Goal: Obtain resource: Download file/media

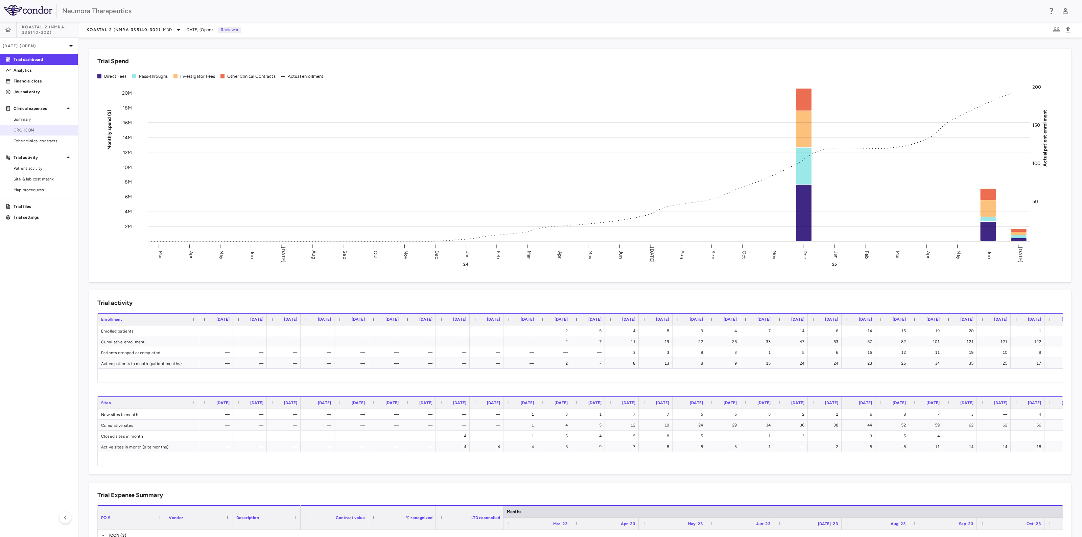
drag, startPoint x: 44, startPoint y: 132, endPoint x: 65, endPoint y: 126, distance: 21.7
click at [44, 132] on span "CRO ICON" at bounding box center [43, 130] width 59 height 6
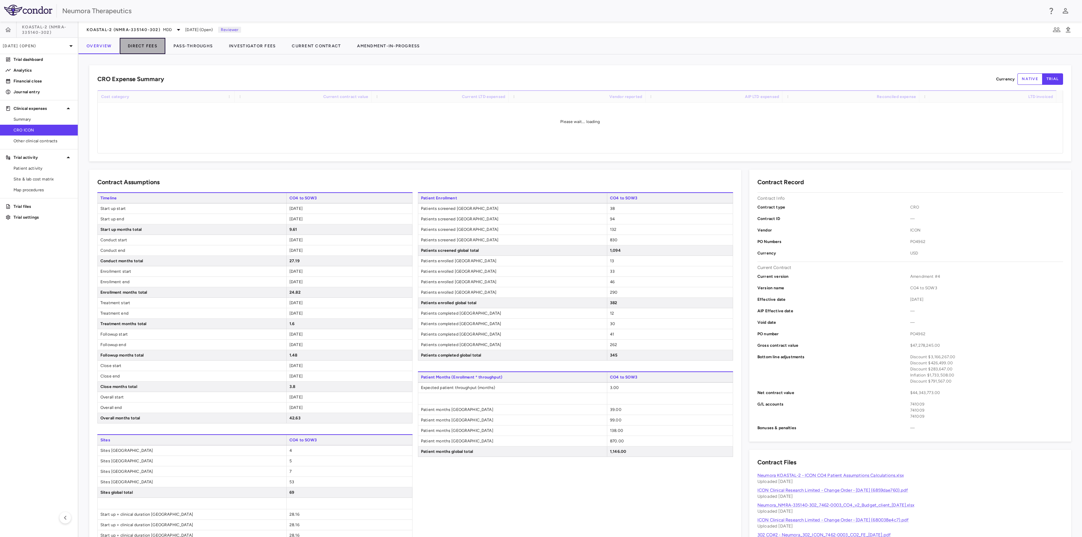
click at [143, 46] on button "Direct Fees" at bounding box center [143, 46] width 46 height 16
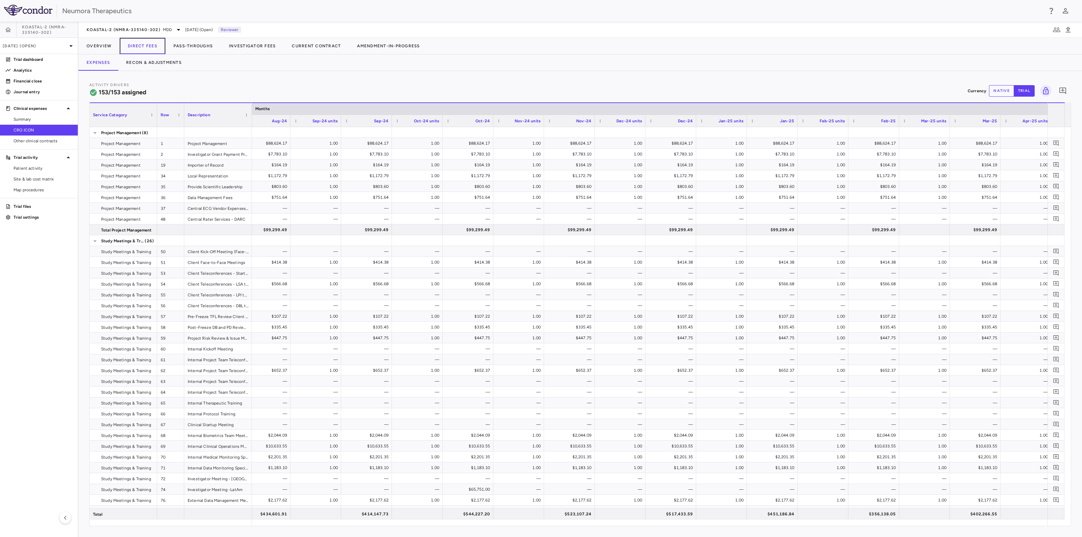
scroll to position [0, 3143]
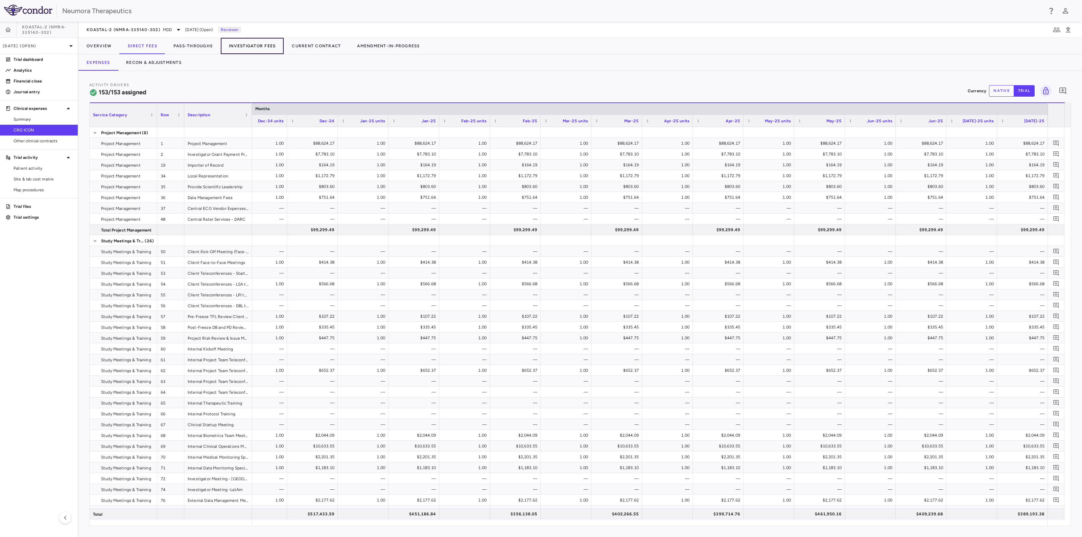
click at [245, 41] on button "Investigator Fees" at bounding box center [252, 46] width 63 height 16
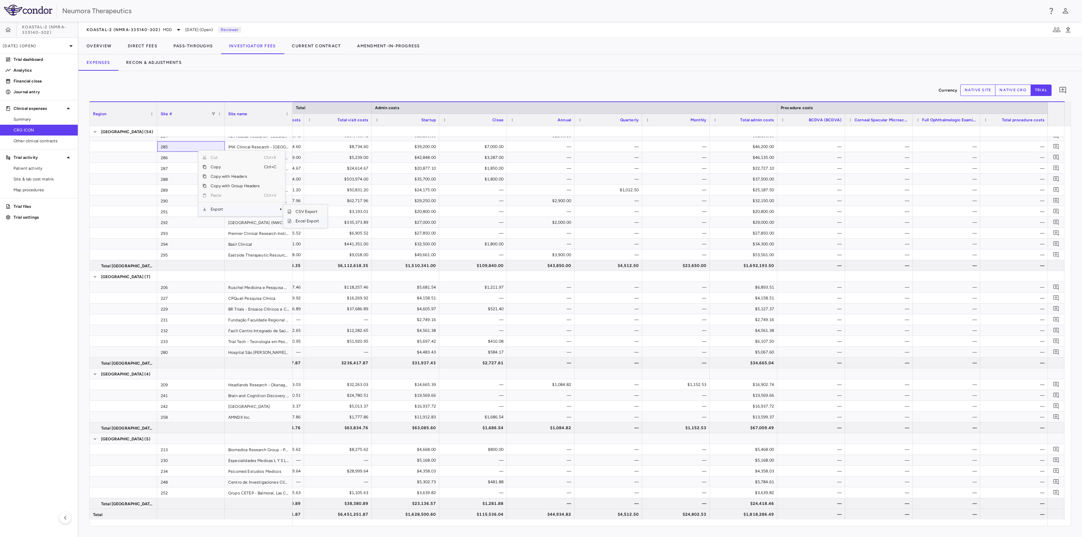
click at [309, 222] on span "Excel Export" at bounding box center [307, 220] width 32 height 9
click at [69, 46] on icon at bounding box center [71, 46] width 8 height 8
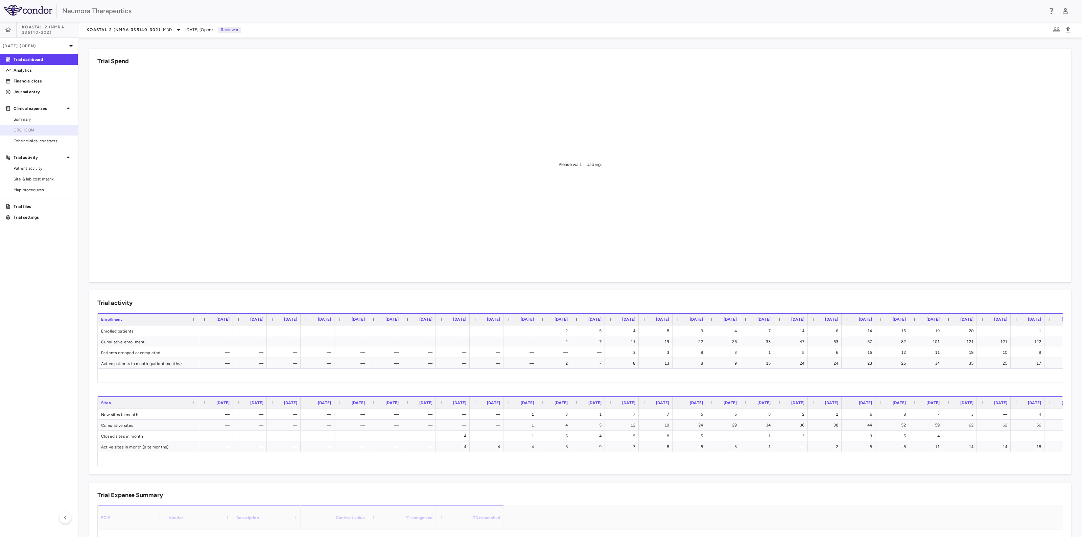
click at [42, 131] on span "CRO ICON" at bounding box center [43, 130] width 59 height 6
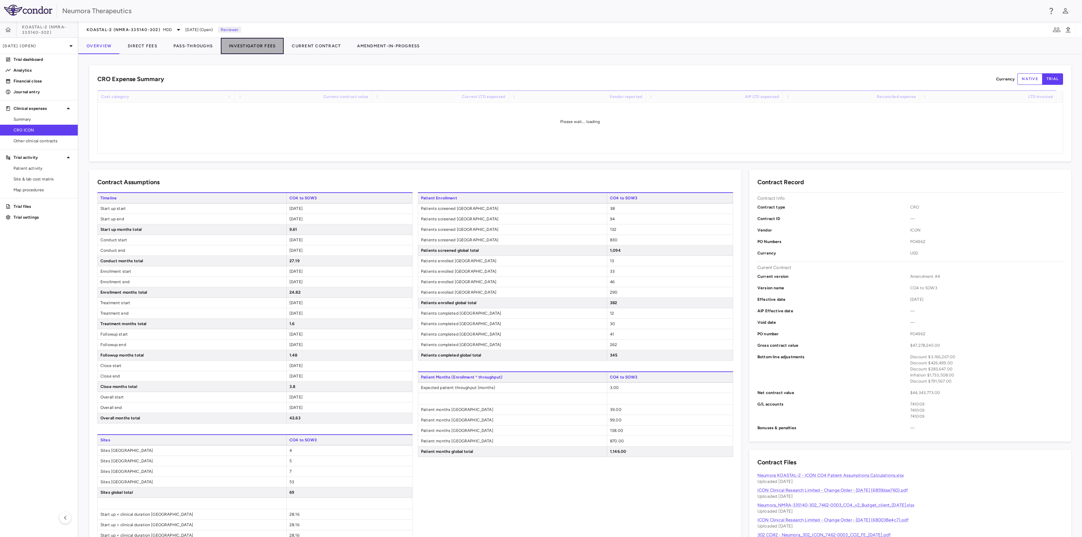
click at [239, 46] on button "Investigator Fees" at bounding box center [252, 46] width 63 height 16
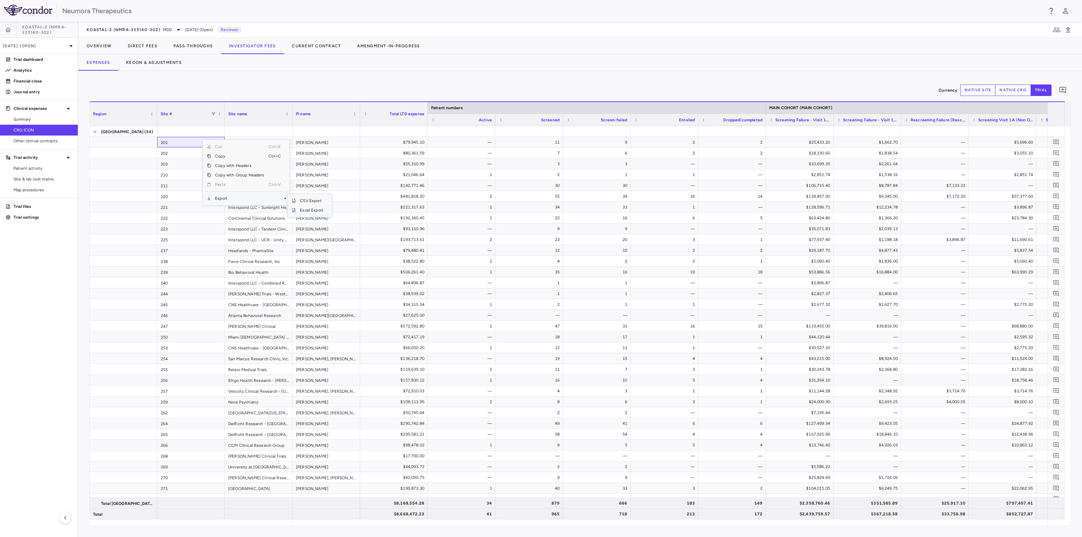
click at [315, 211] on span "Excel Export" at bounding box center [312, 210] width 32 height 9
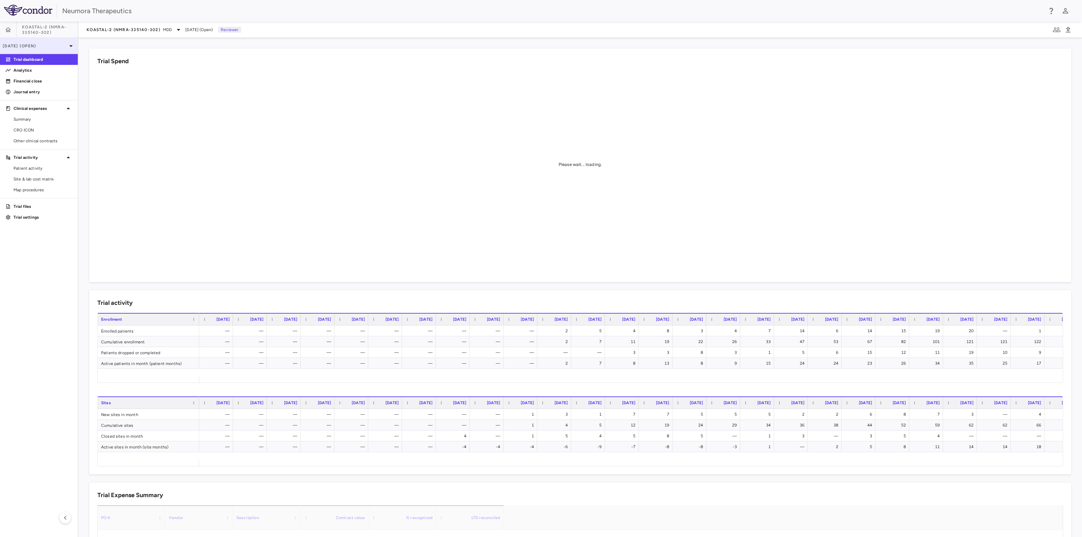
click at [63, 44] on p "[DATE] (Open)" at bounding box center [35, 46] width 64 height 6
click at [28, 110] on div "[DATE]" at bounding box center [18, 111] width 25 height 8
drag, startPoint x: 22, startPoint y: 128, endPoint x: 46, endPoint y: 123, distance: 24.9
click at [22, 128] on span "CRO ICON" at bounding box center [43, 130] width 59 height 6
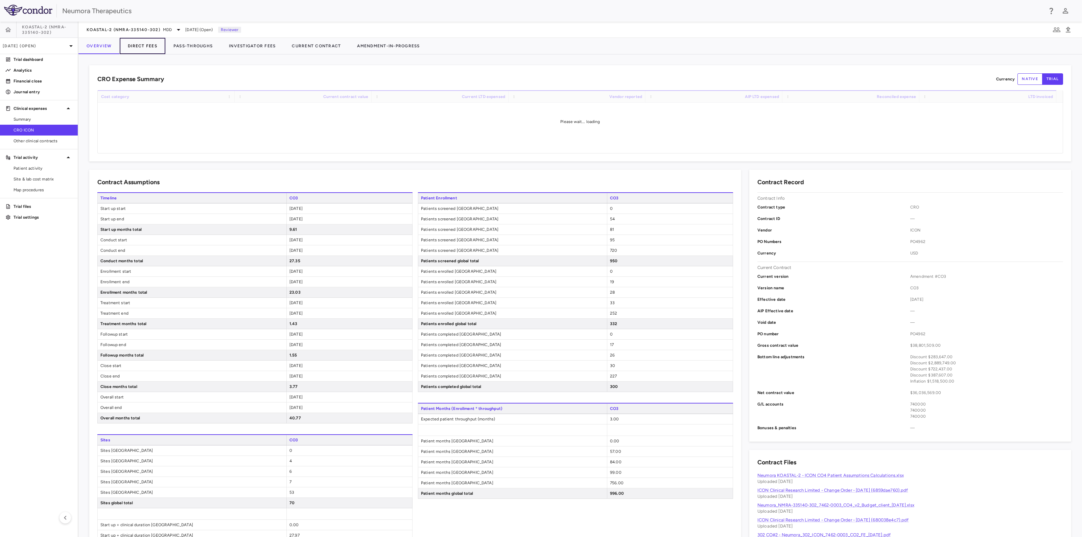
click at [147, 44] on button "Direct Fees" at bounding box center [143, 46] width 46 height 16
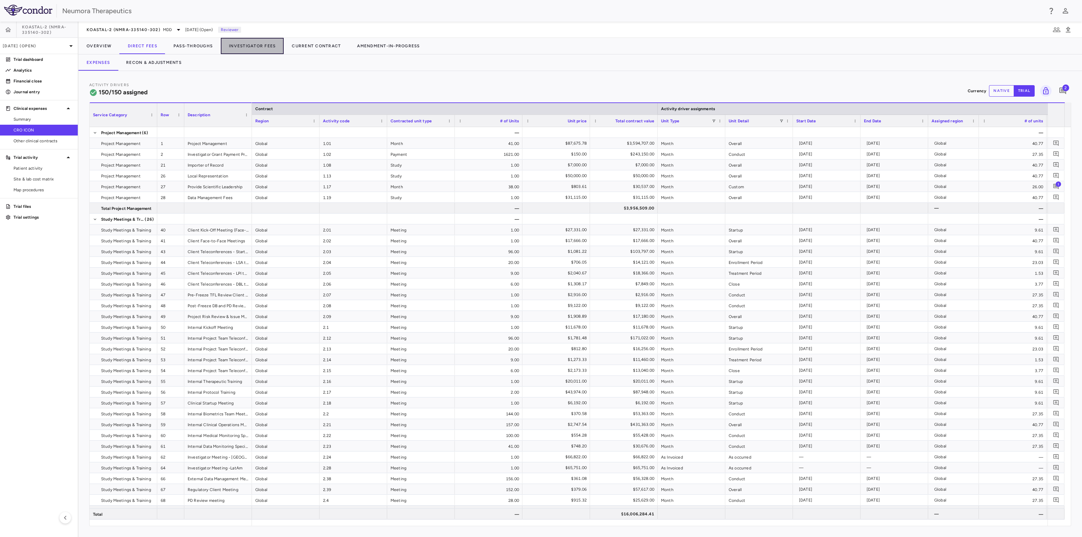
click at [248, 45] on button "Investigator Fees" at bounding box center [252, 46] width 63 height 16
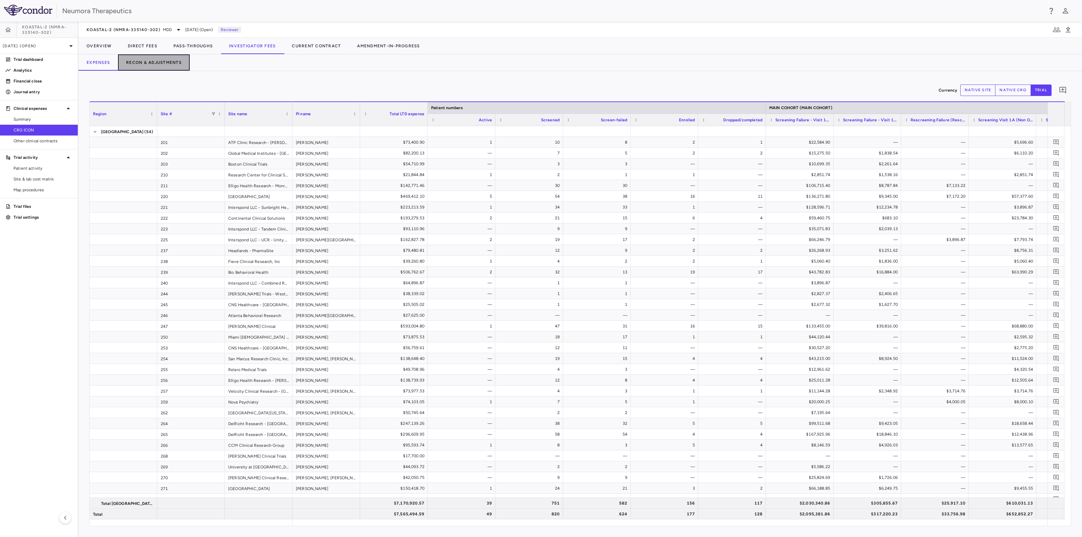
click at [149, 63] on button "Recon & Adjustments" at bounding box center [154, 62] width 72 height 16
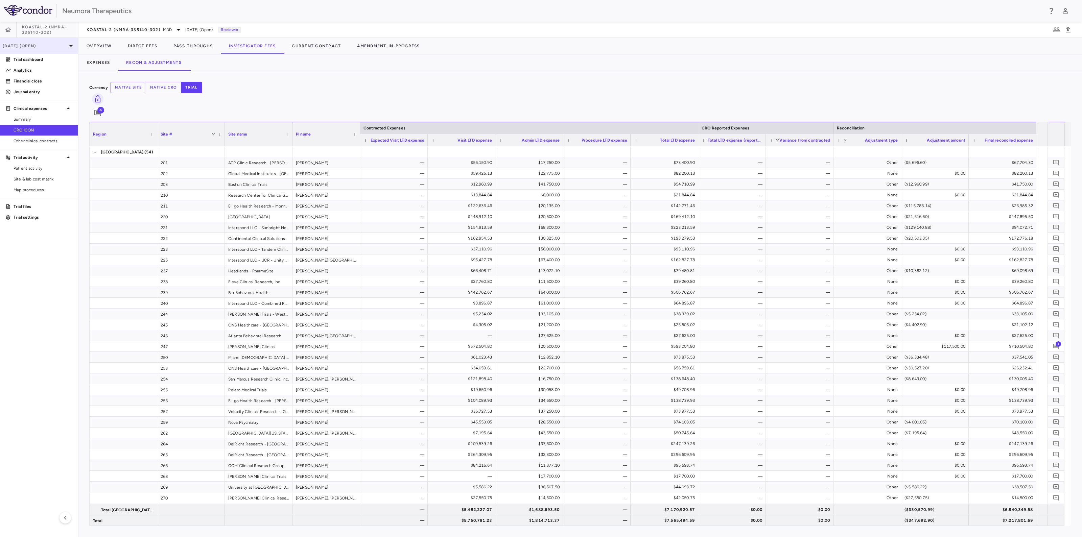
click at [55, 48] on p "[DATE] (Open)" at bounding box center [35, 46] width 64 height 6
click at [64, 78] on span "Open" at bounding box center [62, 78] width 20 height 7
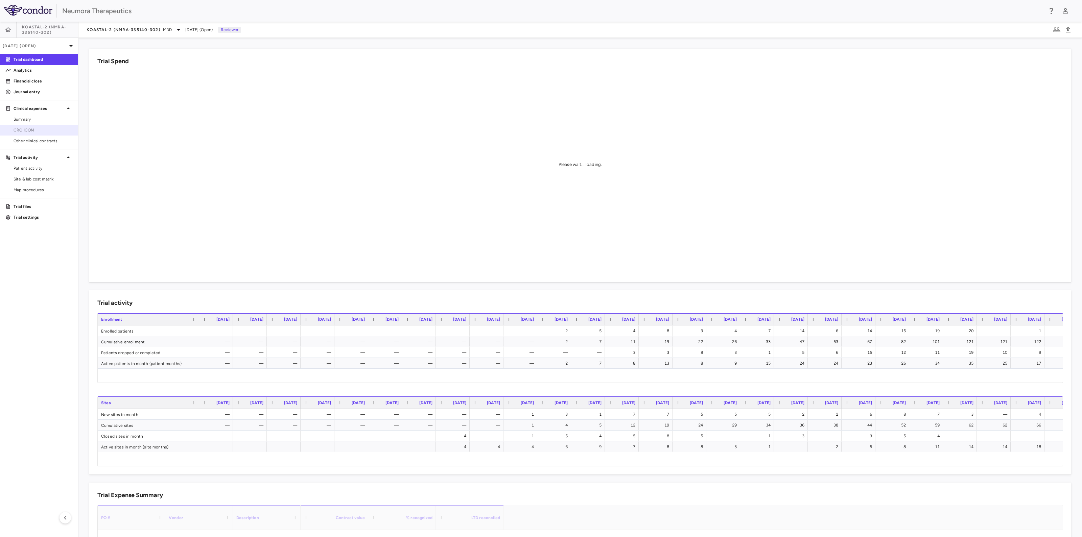
click at [34, 132] on span "CRO ICON" at bounding box center [43, 130] width 59 height 6
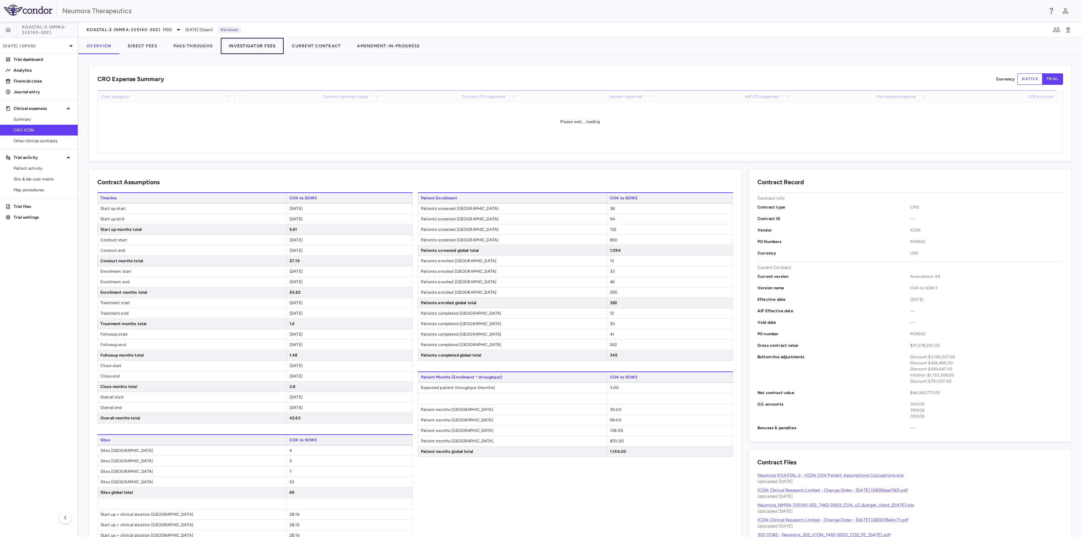
click at [250, 43] on button "Investigator Fees" at bounding box center [252, 46] width 63 height 16
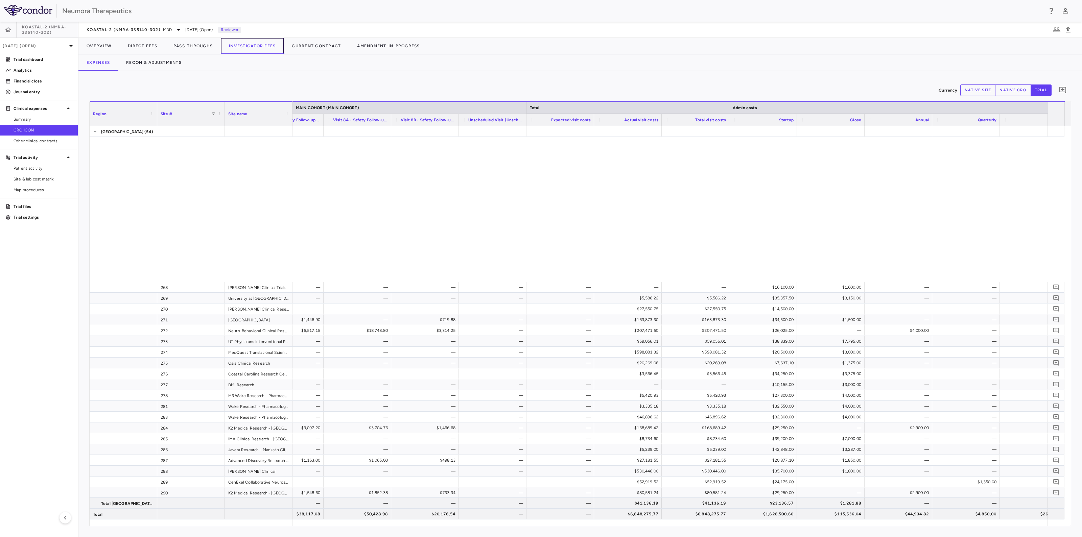
scroll to position [461, 0]
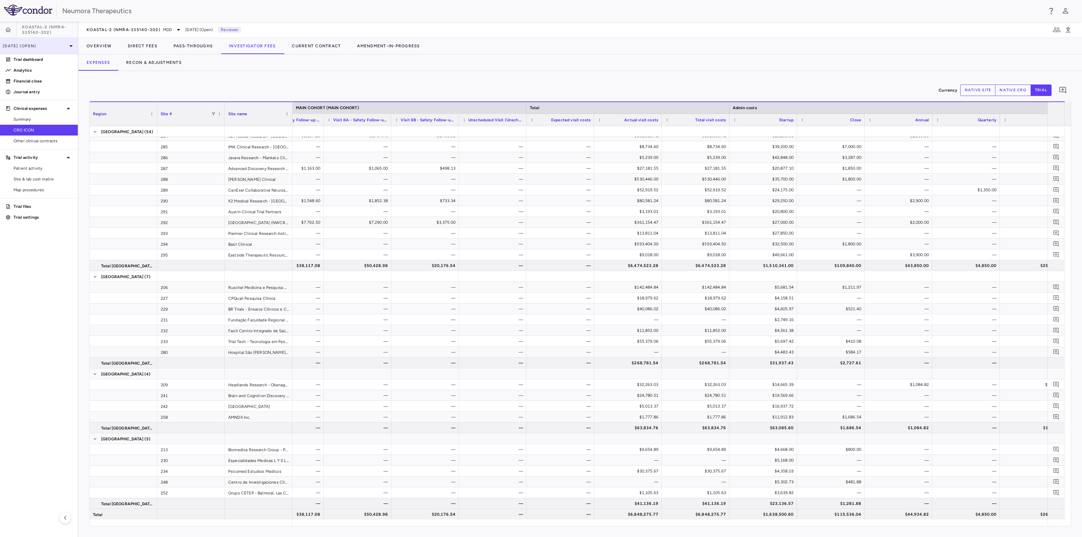
click at [42, 46] on p "[DATE] (Open)" at bounding box center [35, 46] width 64 height 6
drag, startPoint x: 24, startPoint y: 95, endPoint x: 37, endPoint y: 97, distance: 12.3
click at [24, 95] on div "Jul 2025" at bounding box center [18, 95] width 25 height 8
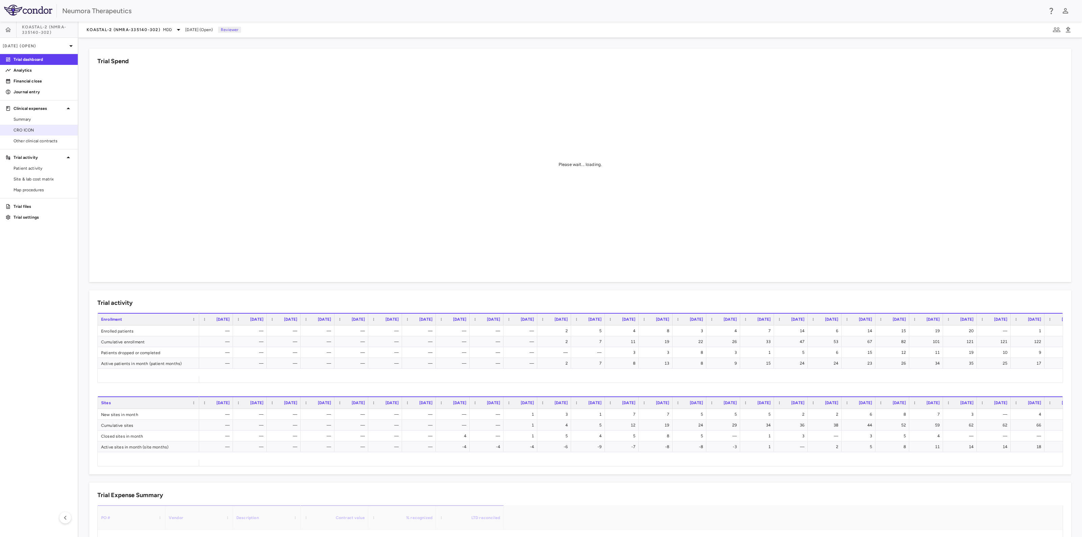
click at [22, 130] on span "CRO ICON" at bounding box center [43, 130] width 59 height 6
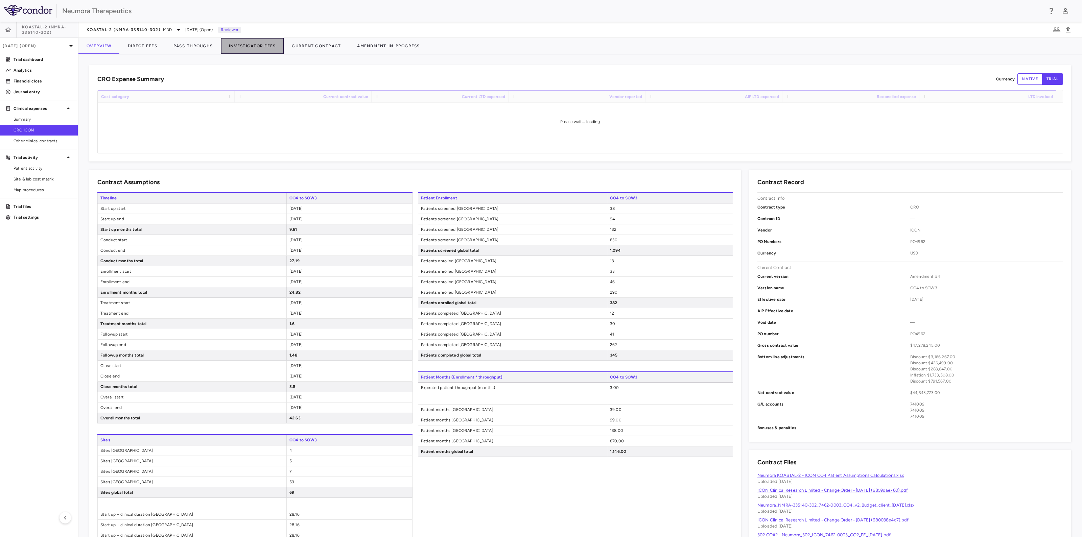
click at [257, 42] on button "Investigator Fees" at bounding box center [252, 46] width 63 height 16
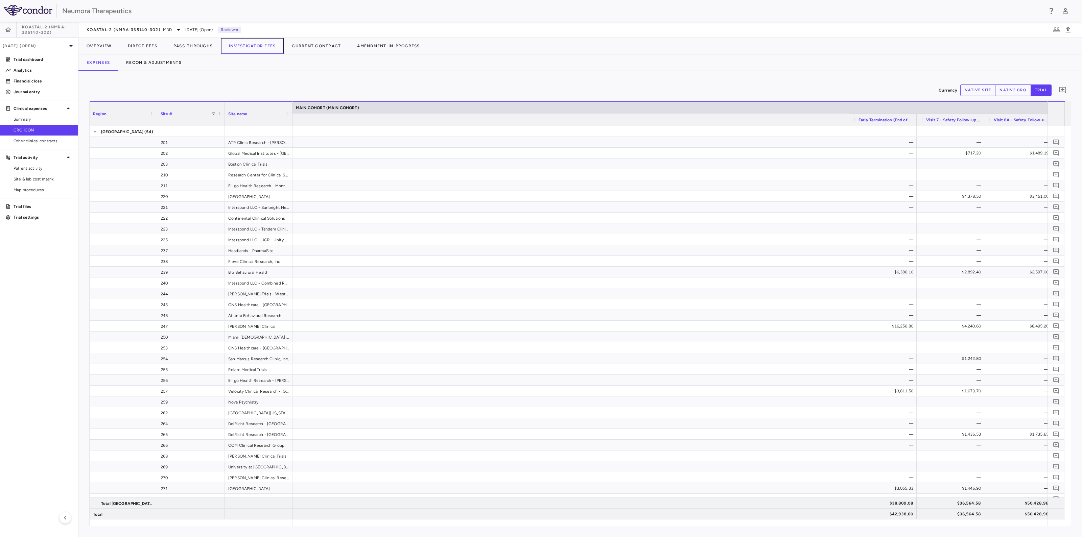
scroll to position [0, 1321]
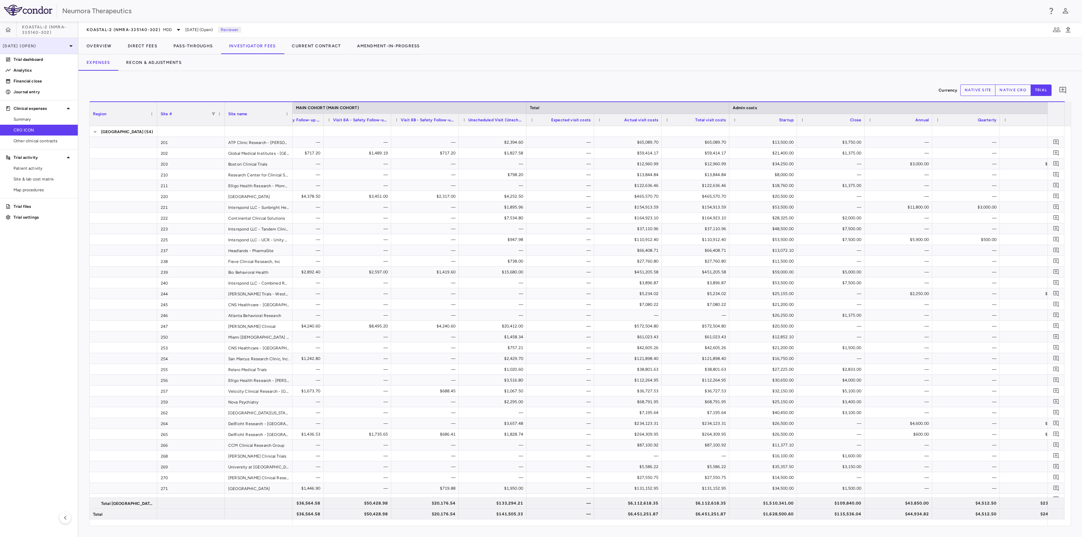
click at [68, 43] on icon at bounding box center [71, 46] width 8 height 8
click at [44, 78] on div "Aug 2025 Open" at bounding box center [38, 79] width 77 height 16
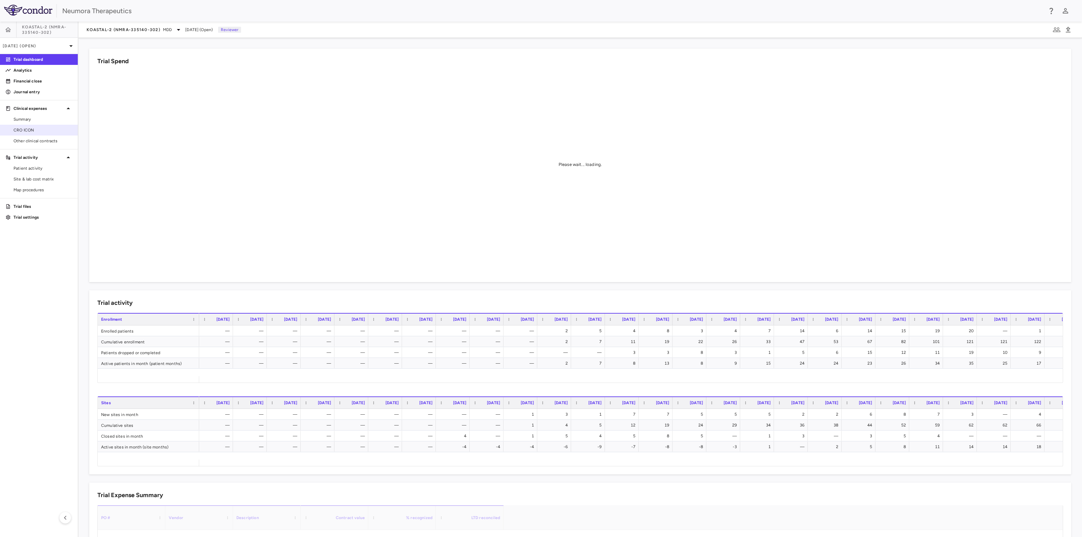
click at [34, 129] on span "CRO ICON" at bounding box center [43, 130] width 59 height 6
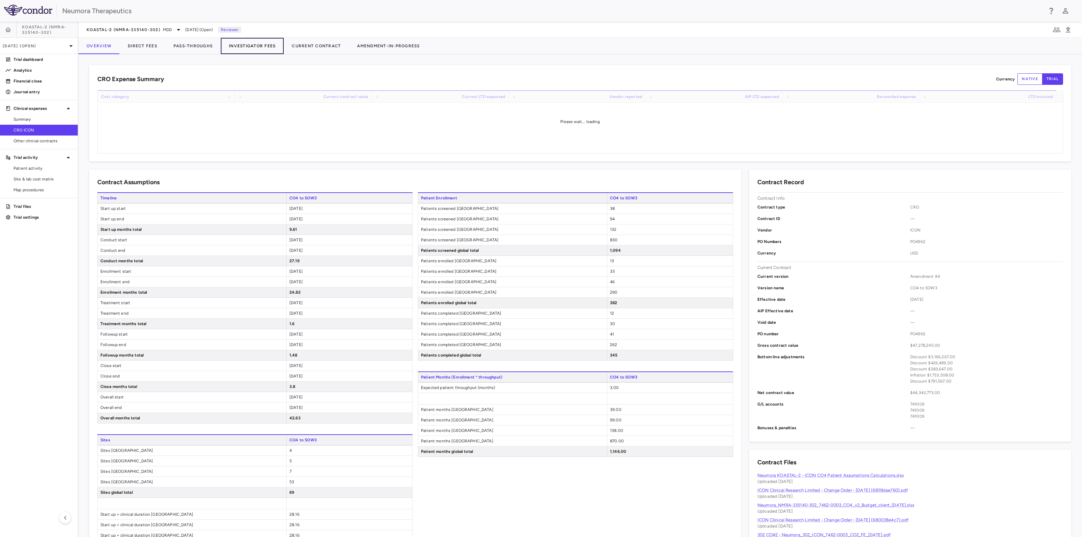
click at [256, 44] on button "Investigator Fees" at bounding box center [252, 46] width 63 height 16
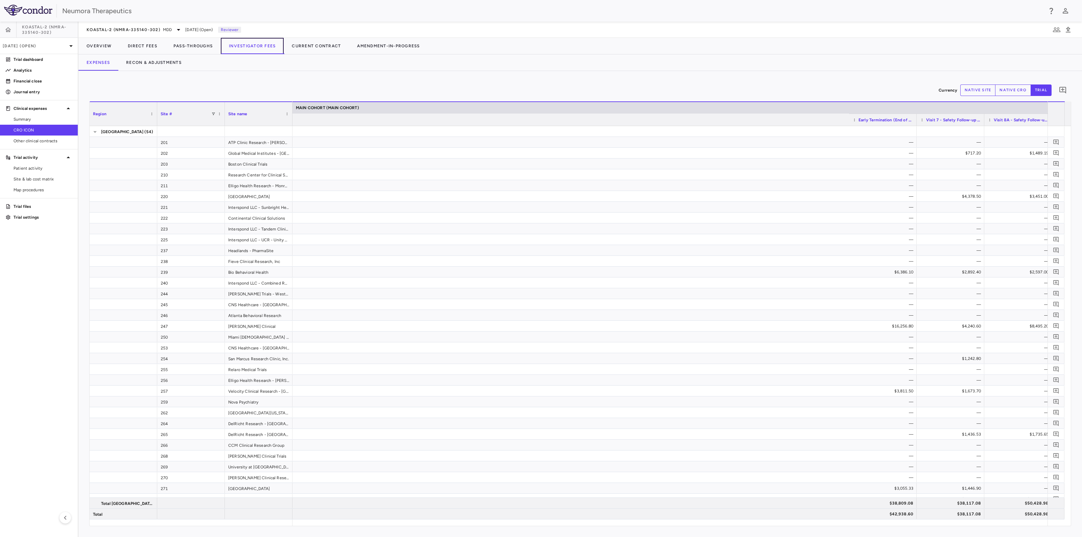
scroll to position [0, 1321]
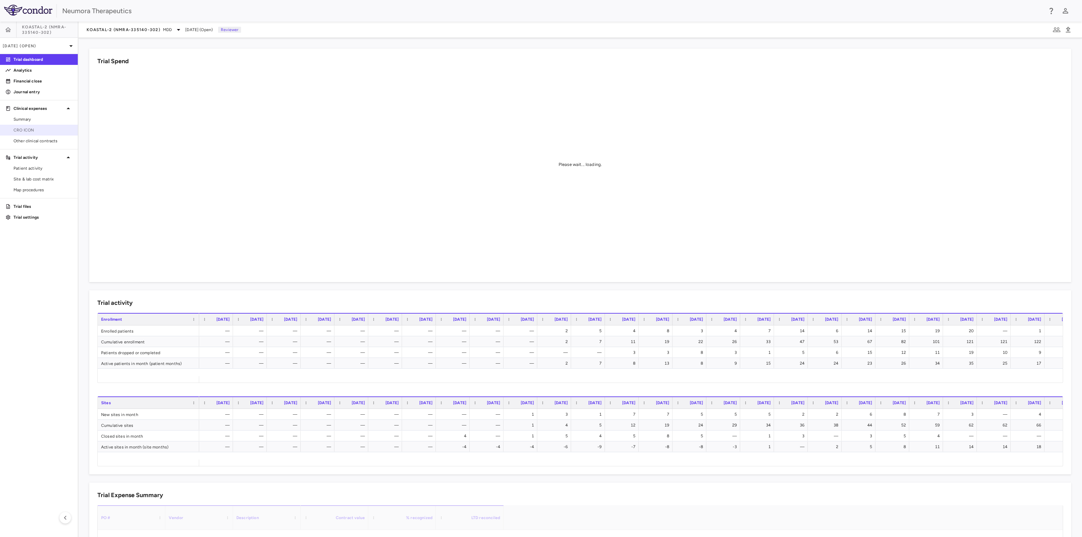
click at [15, 128] on span "CRO ICON" at bounding box center [43, 130] width 59 height 6
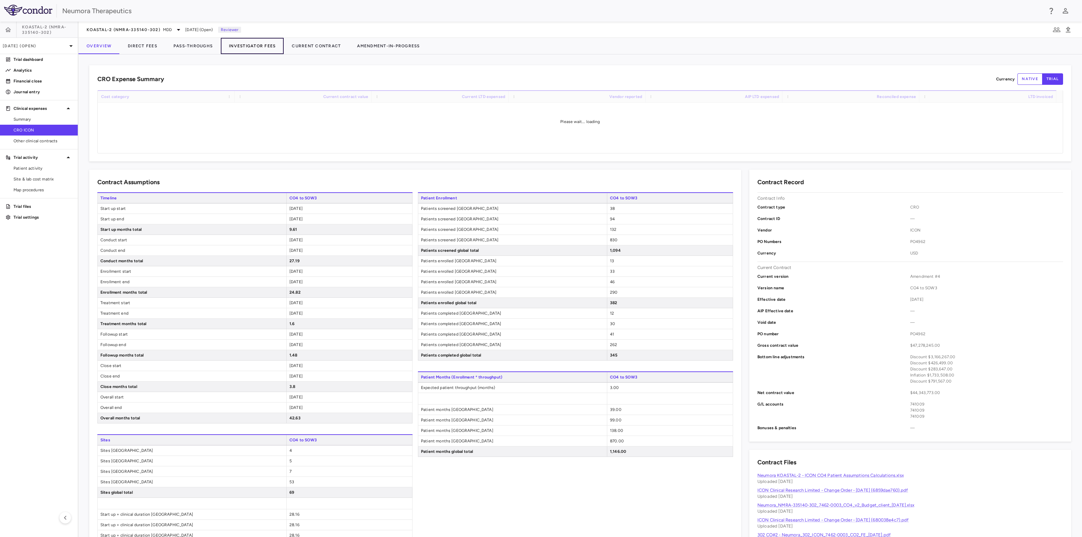
click at [256, 45] on button "Investigator Fees" at bounding box center [252, 46] width 63 height 16
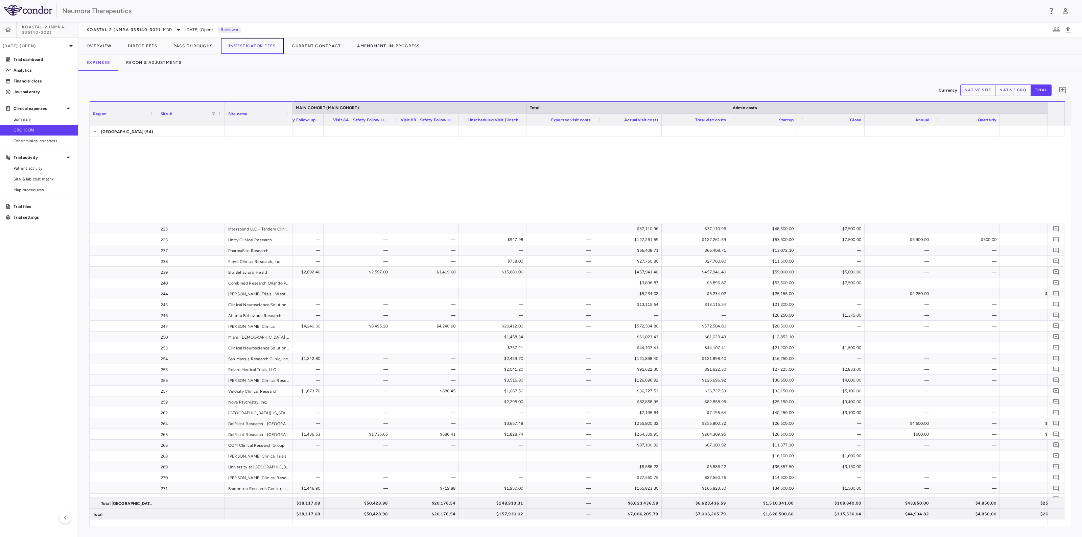
scroll to position [211, 0]
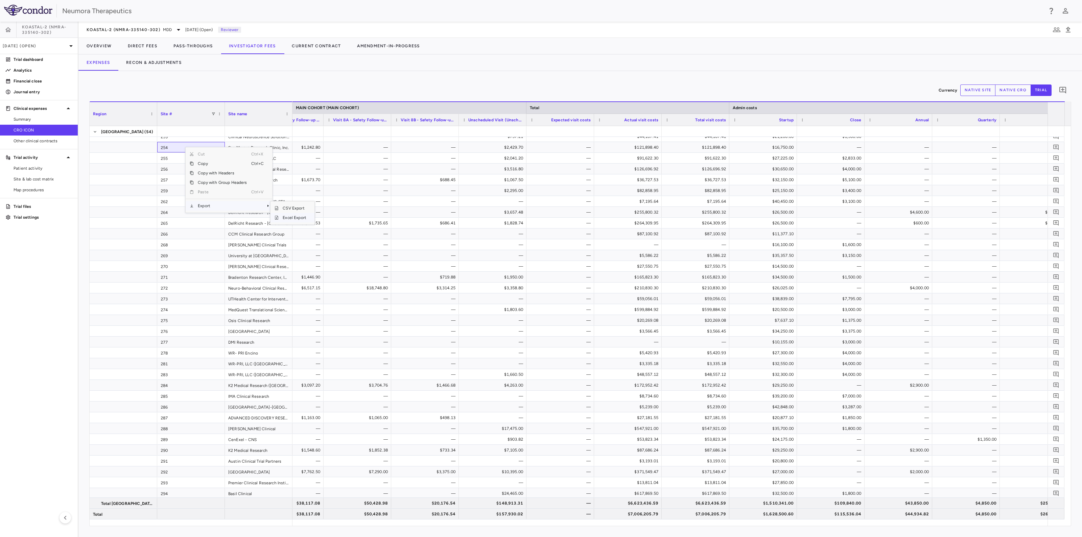
click at [299, 219] on span "Excel Export" at bounding box center [295, 217] width 32 height 9
click at [65, 46] on p "[DATE] (Open)" at bounding box center [35, 46] width 64 height 6
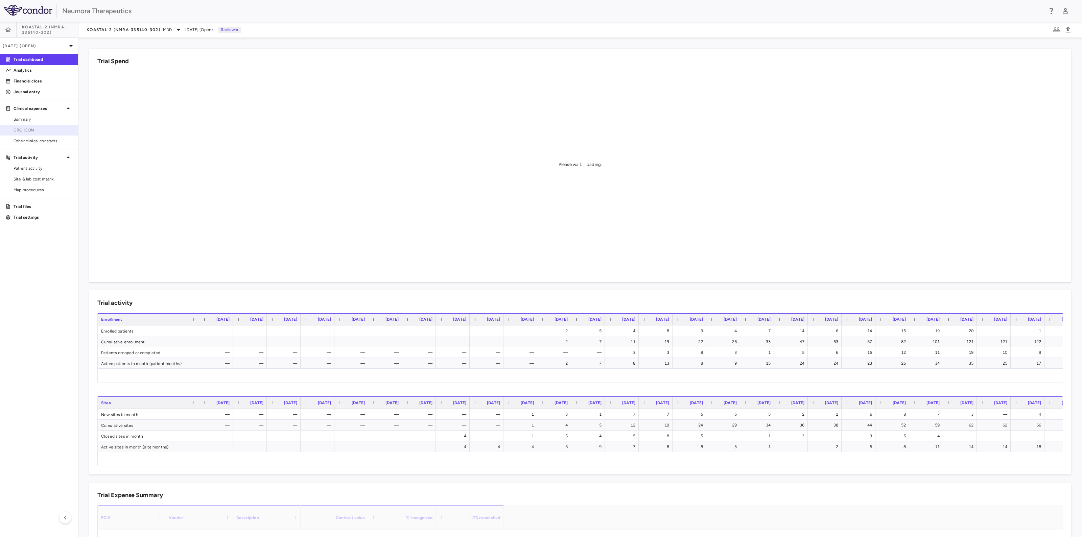
click at [25, 131] on span "CRO ICON" at bounding box center [43, 130] width 59 height 6
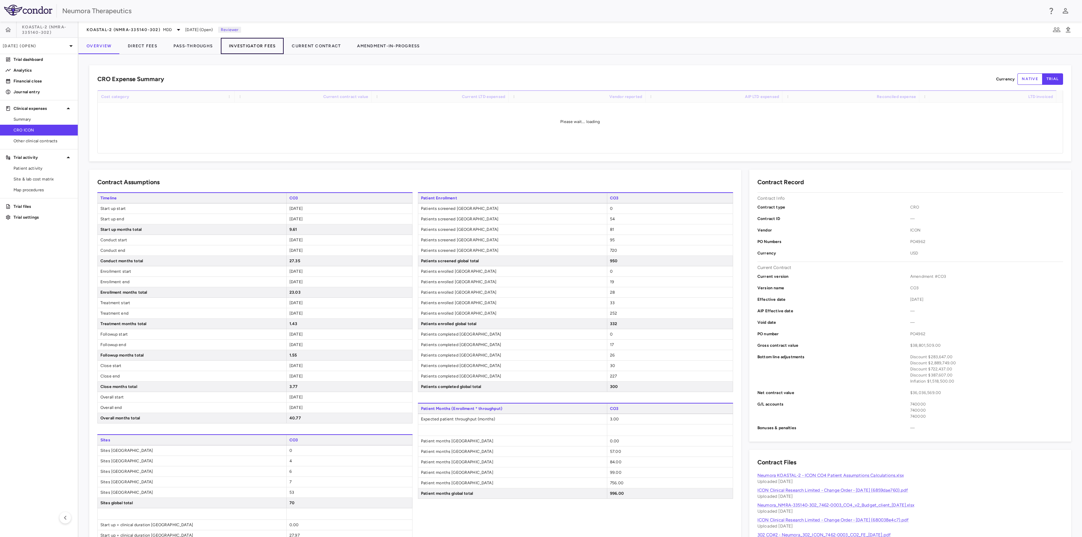
click at [250, 45] on button "Investigator Fees" at bounding box center [252, 46] width 63 height 16
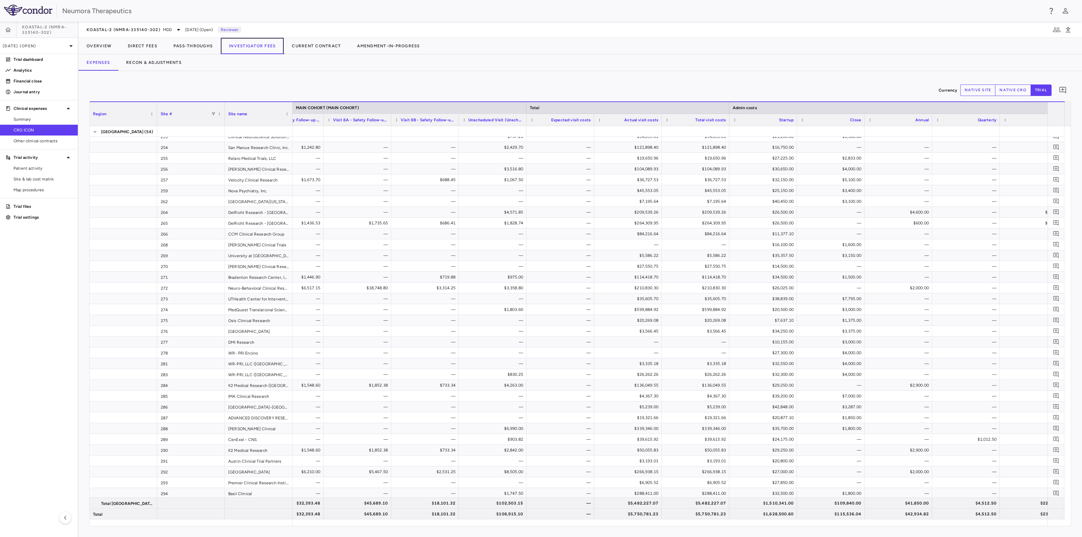
scroll to position [0, 1679]
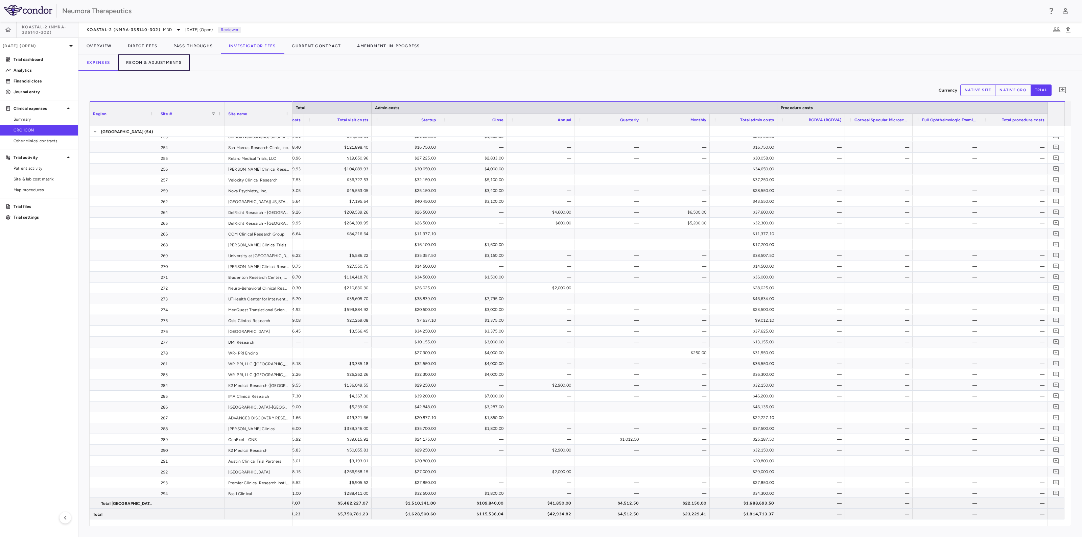
click at [172, 64] on button "Recon & Adjustments" at bounding box center [154, 62] width 72 height 16
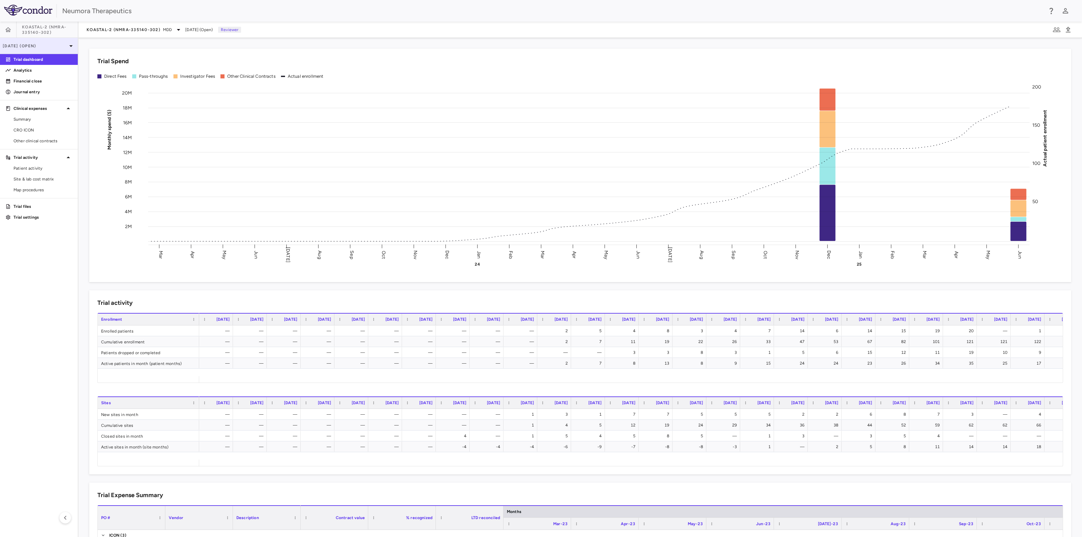
click at [68, 47] on icon at bounding box center [71, 46] width 8 height 8
click at [158, 30] on div at bounding box center [541, 268] width 1082 height 537
click at [177, 29] on icon at bounding box center [178, 30] width 8 height 8
click at [128, 91] on p "KOASTAL-3 (NMRA-335140-303) • MDD" at bounding box center [129, 87] width 60 height 12
click at [26, 128] on span "CRO ICON Clinical Research Limited" at bounding box center [43, 130] width 59 height 6
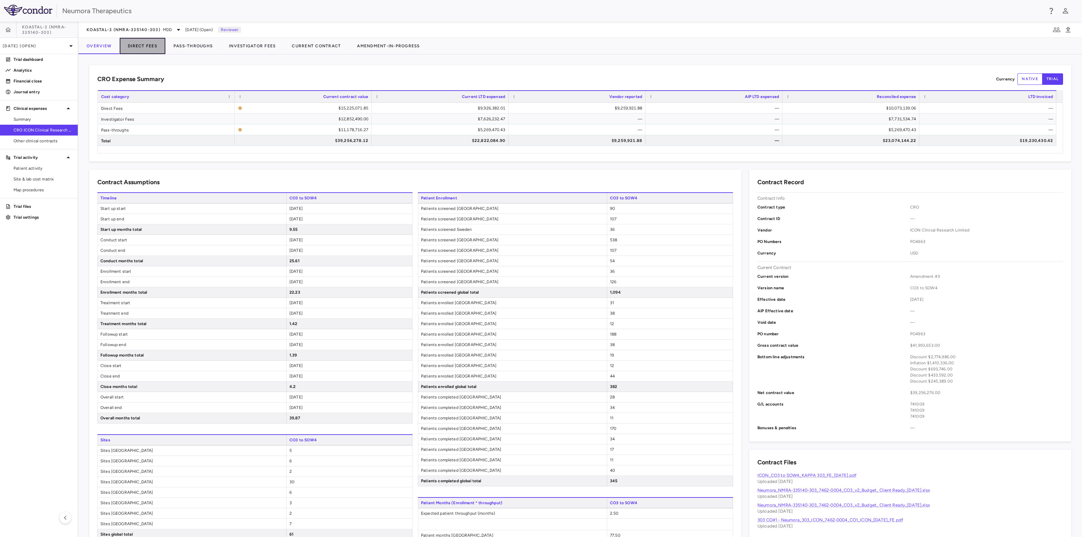
click at [135, 47] on button "Direct Fees" at bounding box center [143, 46] width 46 height 16
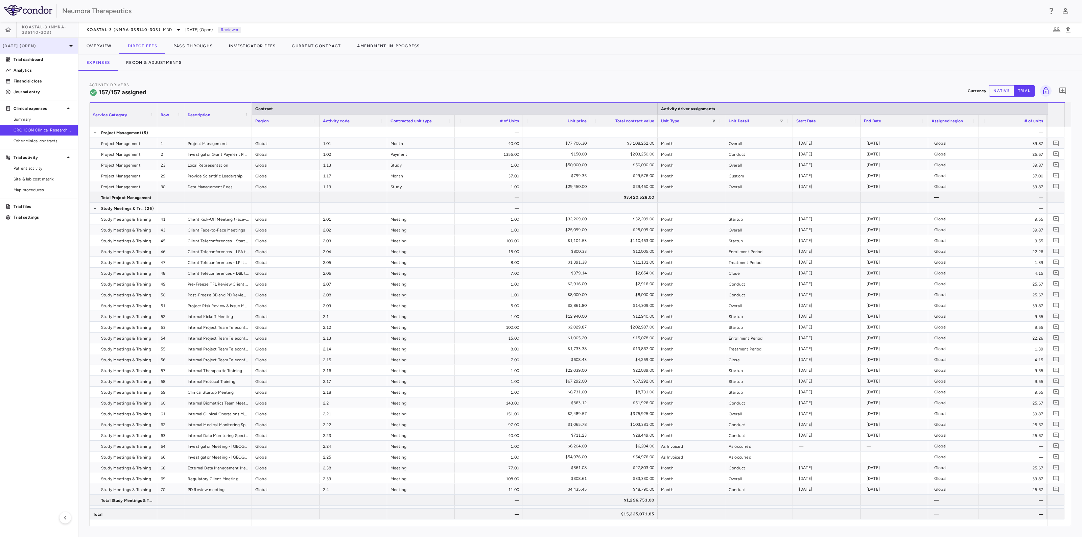
click at [40, 47] on p "[DATE] (Open)" at bounding box center [35, 46] width 64 height 6
click at [31, 77] on div "[DATE]" at bounding box center [18, 79] width 25 height 8
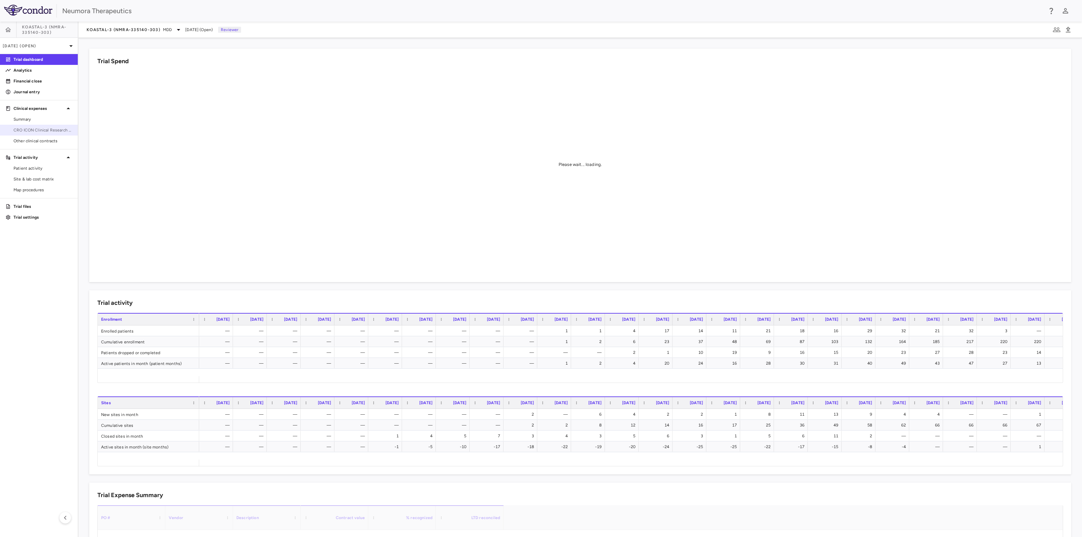
click at [24, 131] on span "CRO ICON Clinical Research Limited" at bounding box center [43, 130] width 59 height 6
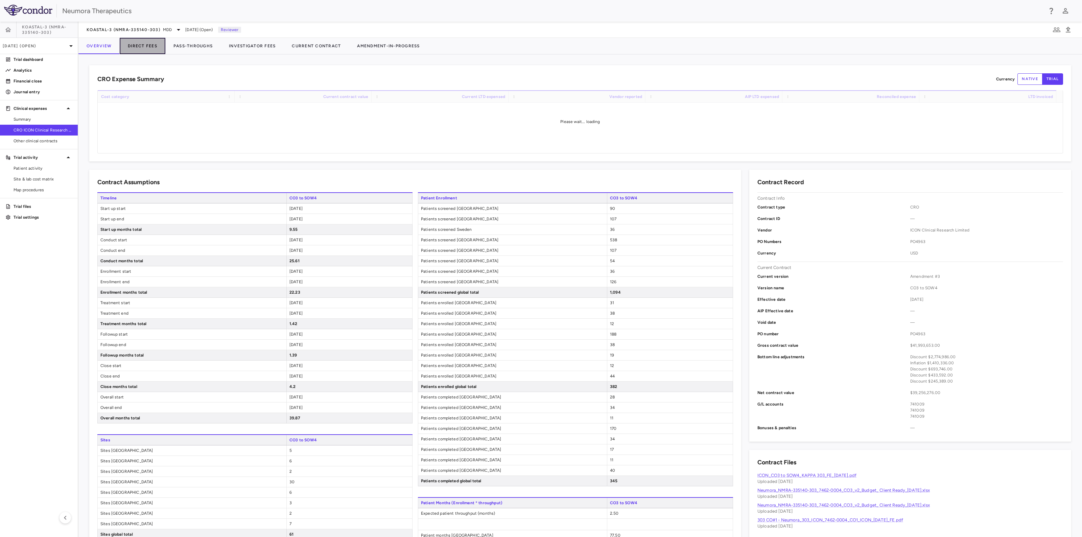
click at [138, 45] on button "Direct Fees" at bounding box center [143, 46] width 46 height 16
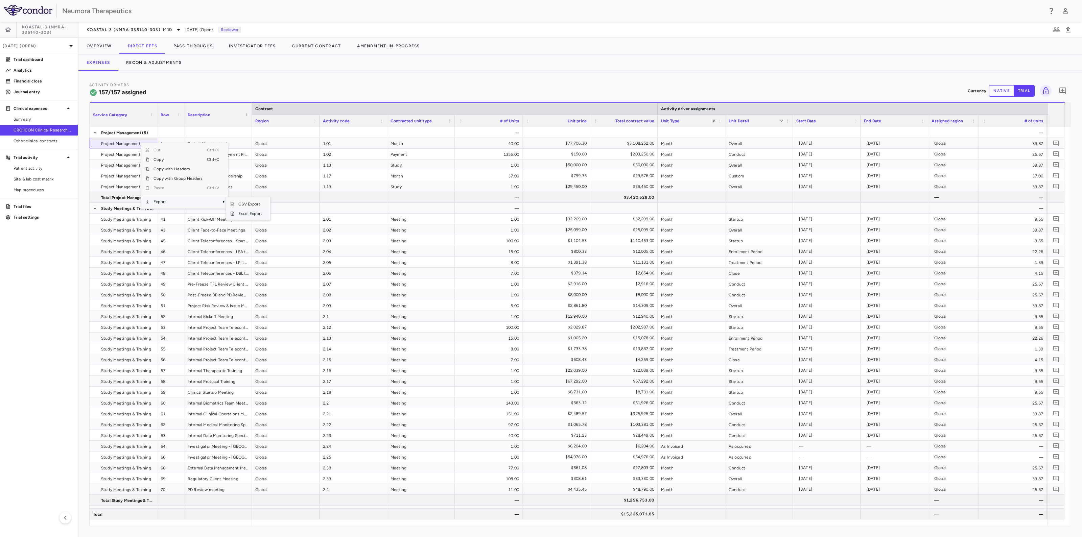
click at [242, 212] on span "Excel Export" at bounding box center [250, 213] width 32 height 9
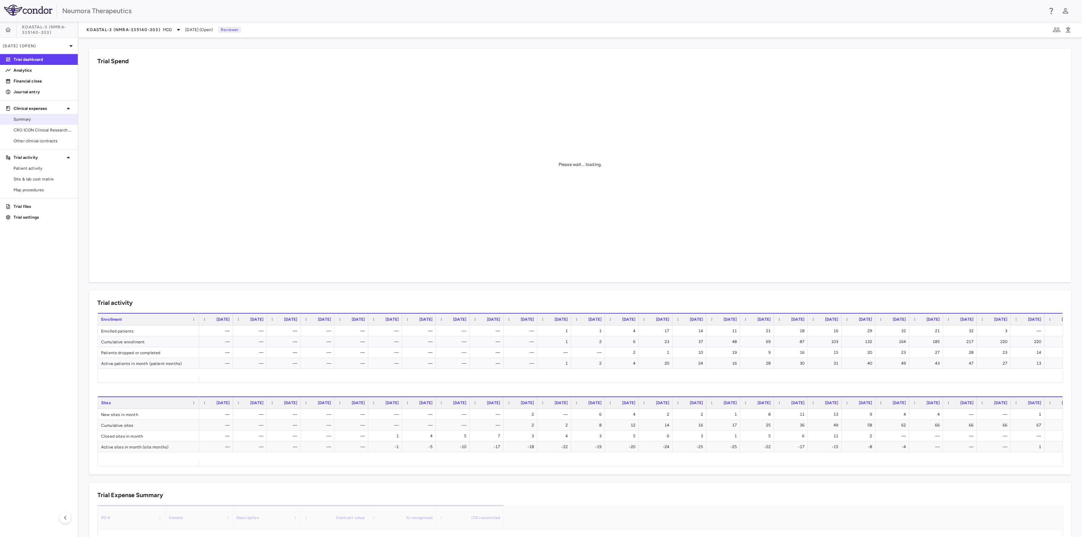
drag, startPoint x: 44, startPoint y: 131, endPoint x: 51, endPoint y: 123, distance: 10.3
click at [44, 131] on span "CRO ICON Clinical Research Limited" at bounding box center [43, 130] width 59 height 6
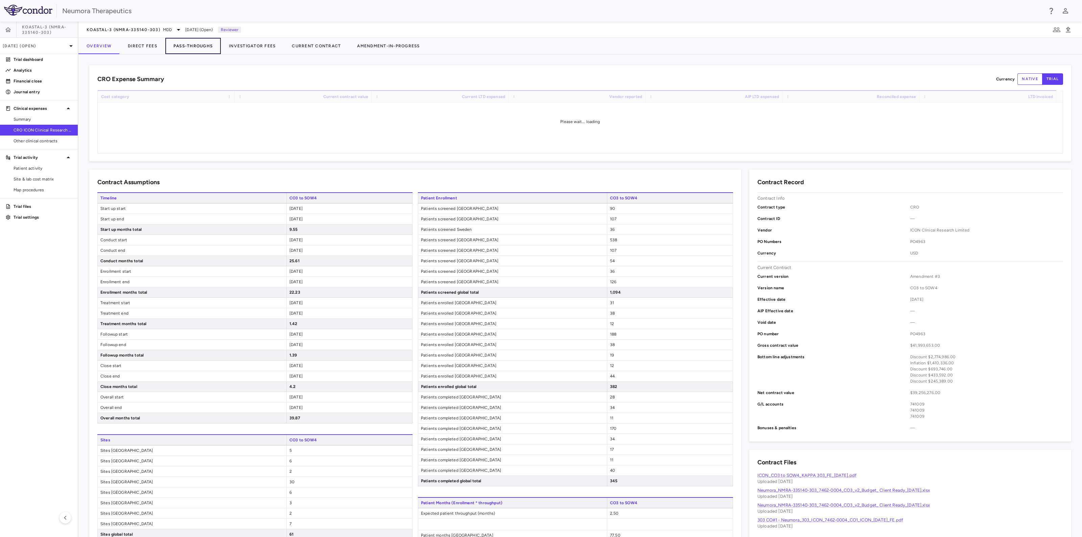
click at [187, 47] on button "Pass-Throughs" at bounding box center [192, 46] width 55 height 16
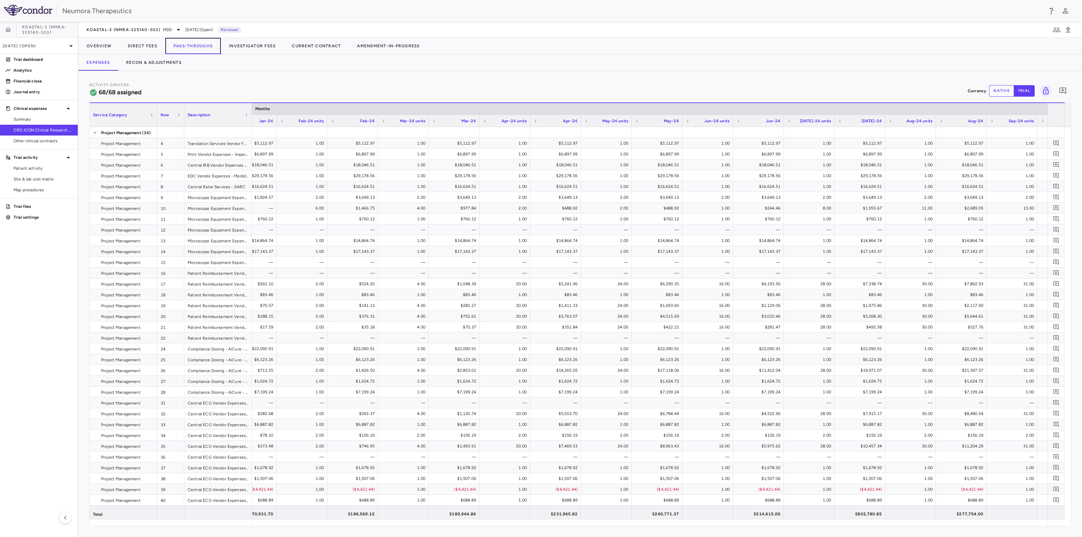
scroll to position [0, 2784]
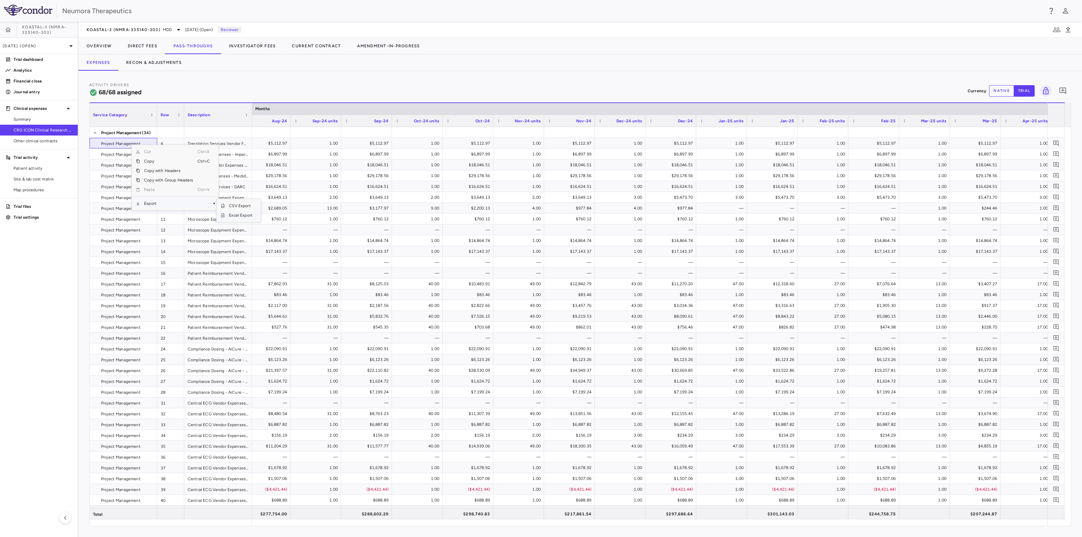
click at [246, 217] on span "Excel Export" at bounding box center [241, 215] width 32 height 9
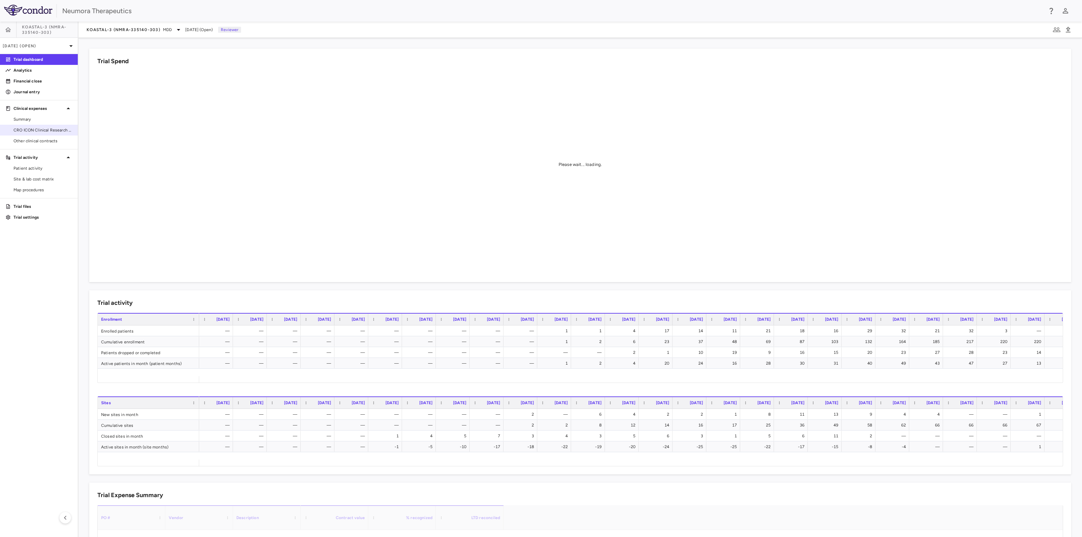
drag, startPoint x: 52, startPoint y: 129, endPoint x: 56, endPoint y: 126, distance: 5.5
click at [52, 129] on span "CRO ICON Clinical Research Limited" at bounding box center [43, 130] width 59 height 6
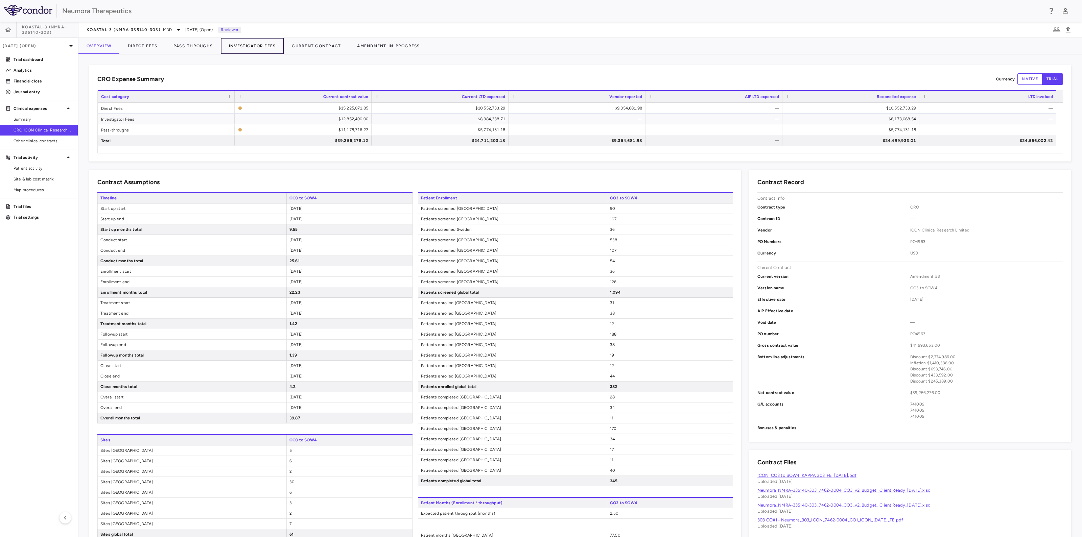
click at [252, 48] on button "Investigator Fees" at bounding box center [252, 46] width 63 height 16
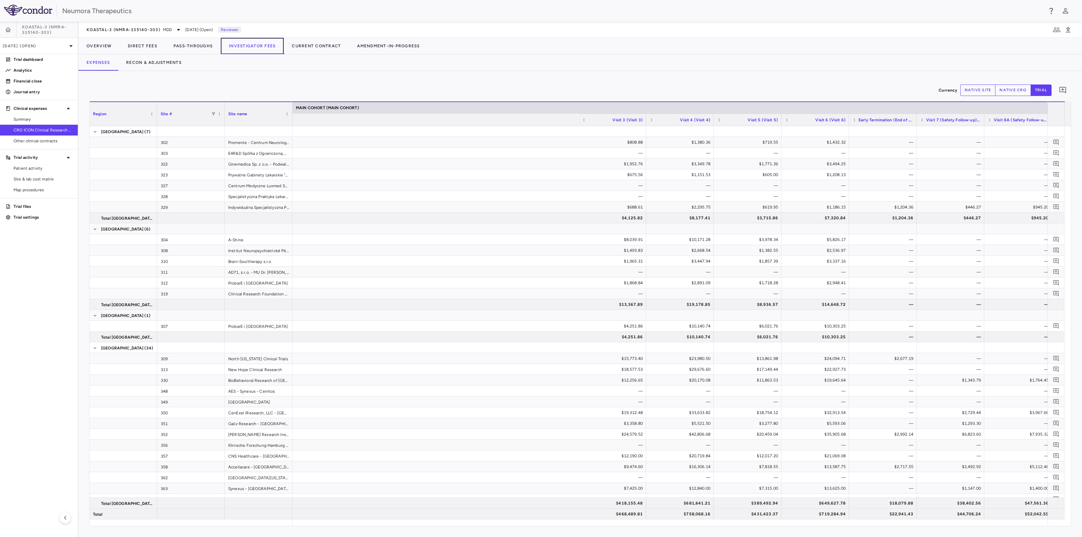
scroll to position [0, 1321]
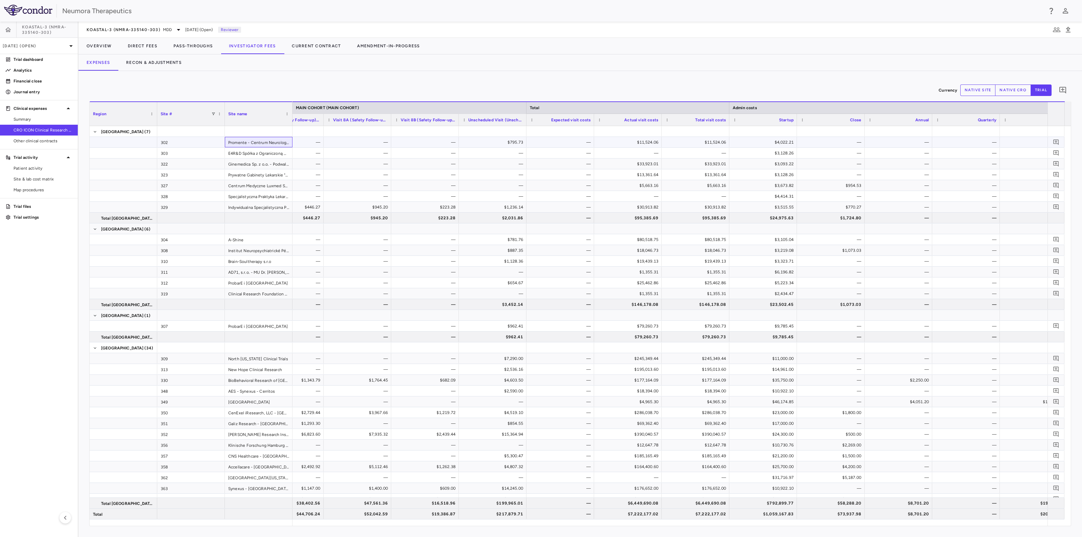
drag, startPoint x: 25, startPoint y: 130, endPoint x: 242, endPoint y: 142, distance: 216.7
click at [347, 212] on span "Excel Export" at bounding box center [351, 212] width 32 height 9
click at [147, 62] on button "Recon & Adjustments" at bounding box center [154, 62] width 72 height 16
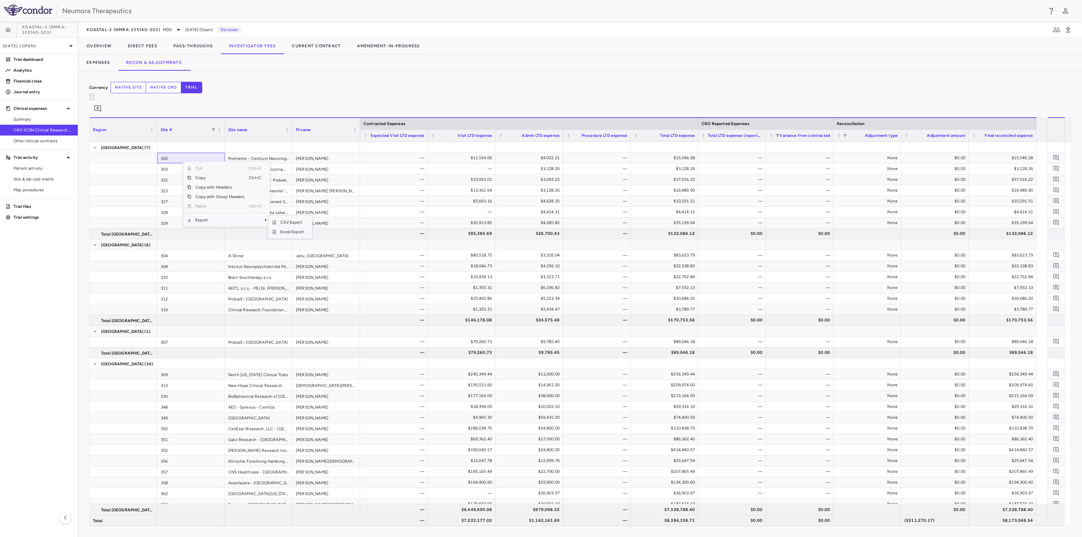
click at [300, 227] on span "Excel Export" at bounding box center [292, 231] width 32 height 9
click at [70, 46] on icon at bounding box center [71, 46] width 8 height 8
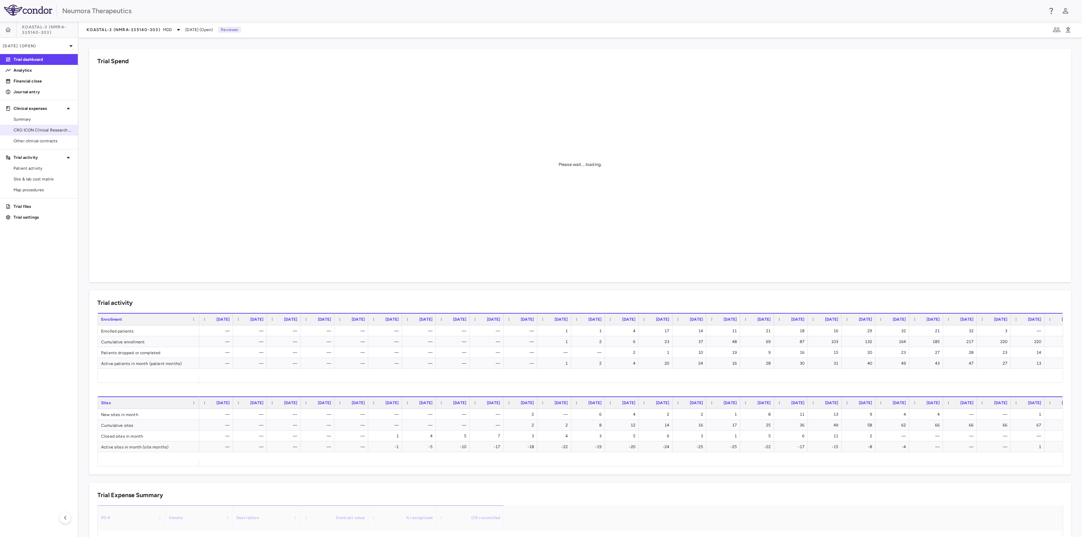
click at [33, 134] on link "CRO ICON Clinical Research Limited" at bounding box center [39, 130] width 78 height 10
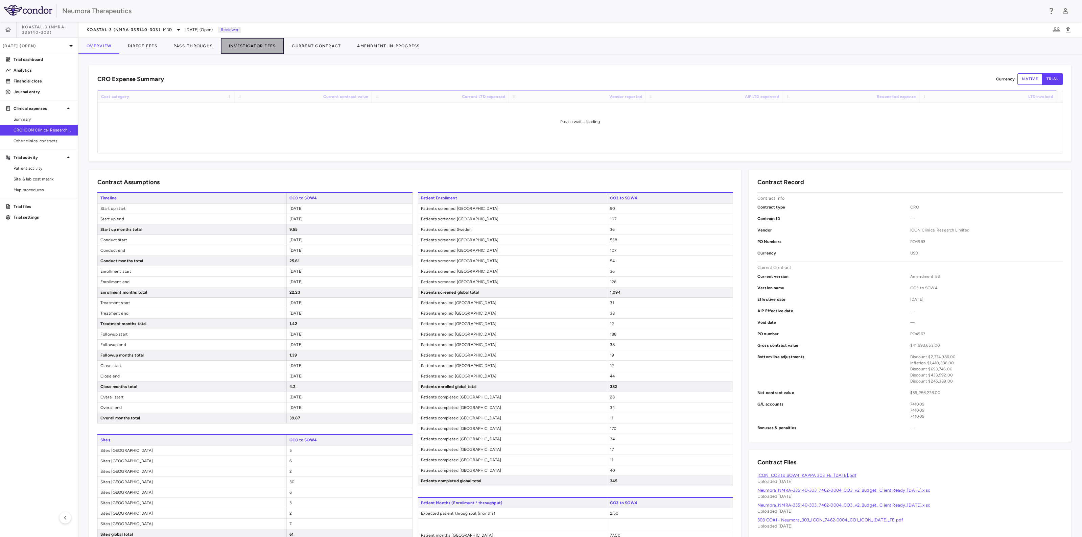
click at [236, 43] on button "Investigator Fees" at bounding box center [252, 46] width 63 height 16
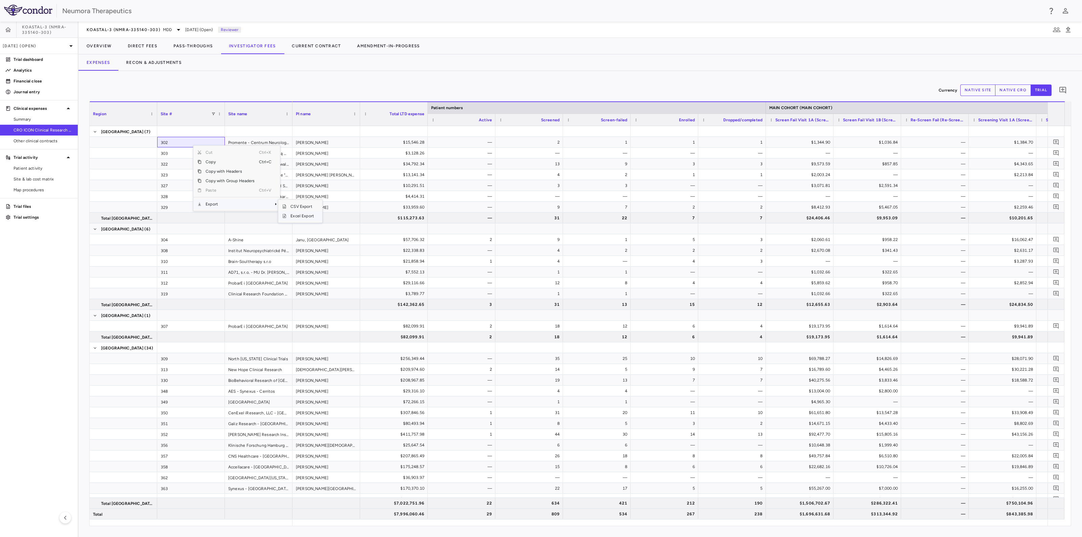
click at [300, 217] on span "Excel Export" at bounding box center [302, 215] width 32 height 9
click at [160, 58] on button "Recon & Adjustments" at bounding box center [154, 62] width 72 height 16
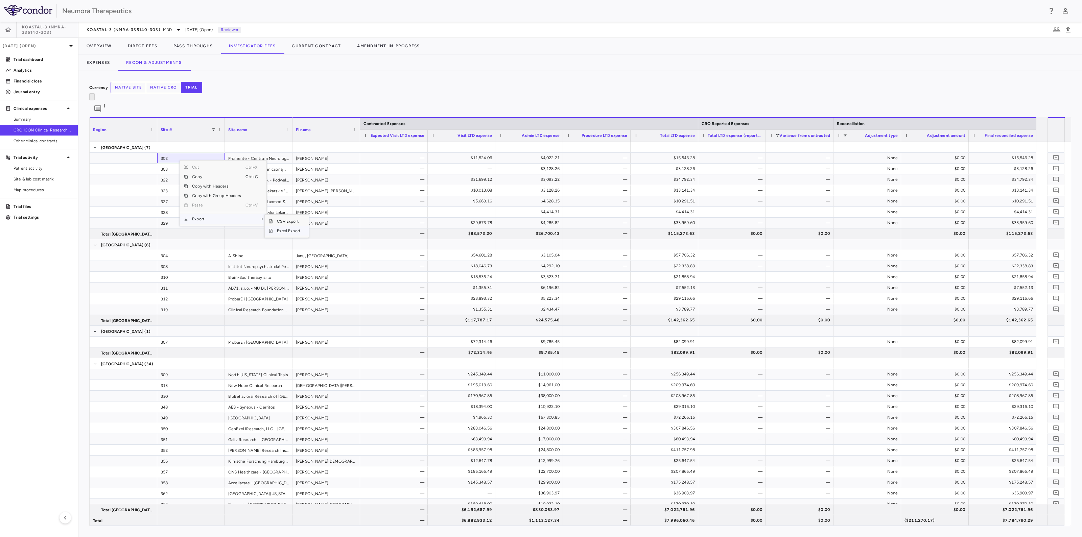
click at [291, 226] on span "Excel Export" at bounding box center [289, 230] width 32 height 9
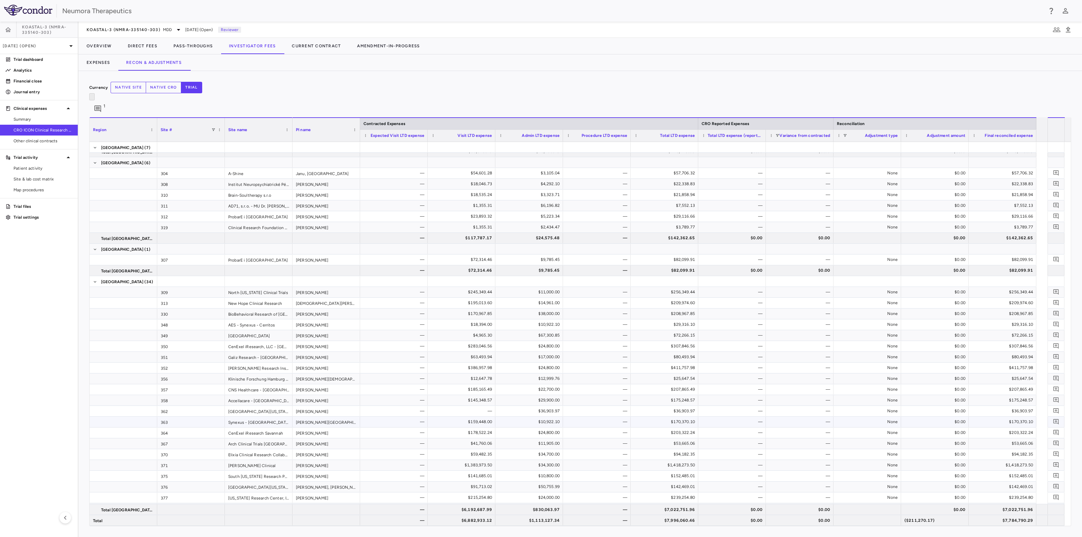
scroll to position [84, 0]
click at [71, 46] on icon at bounding box center [70, 46] width 3 height 2
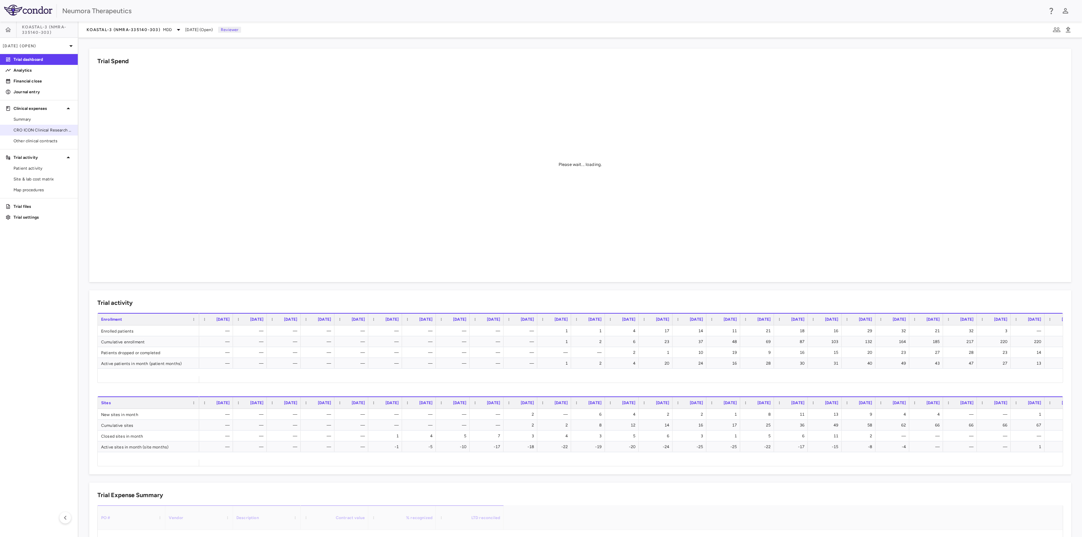
click at [18, 129] on span "CRO ICON Clinical Research Limited" at bounding box center [43, 130] width 59 height 6
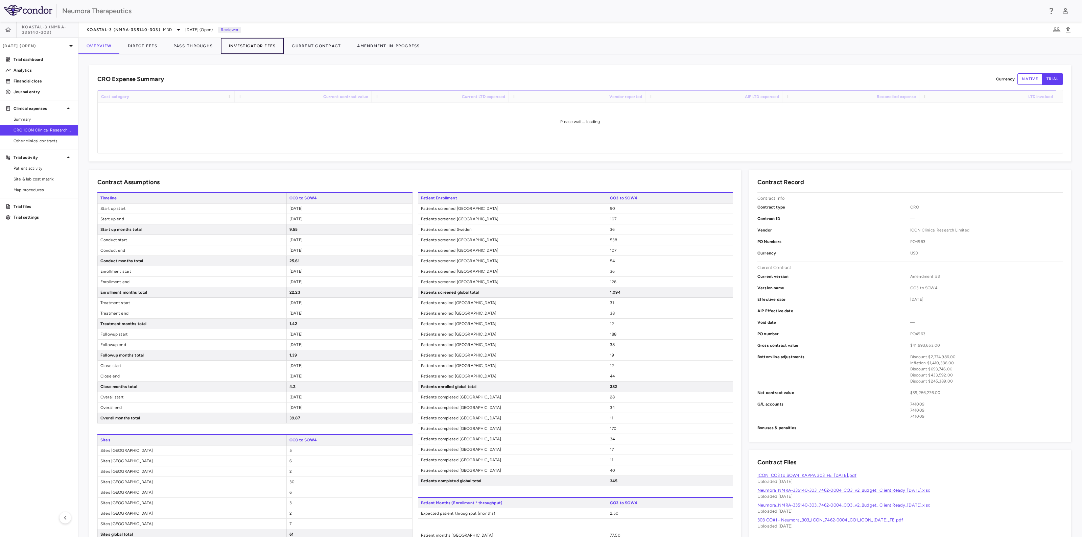
drag, startPoint x: 249, startPoint y: 46, endPoint x: 254, endPoint y: 53, distance: 8.1
click at [249, 46] on button "Investigator Fees" at bounding box center [252, 46] width 63 height 16
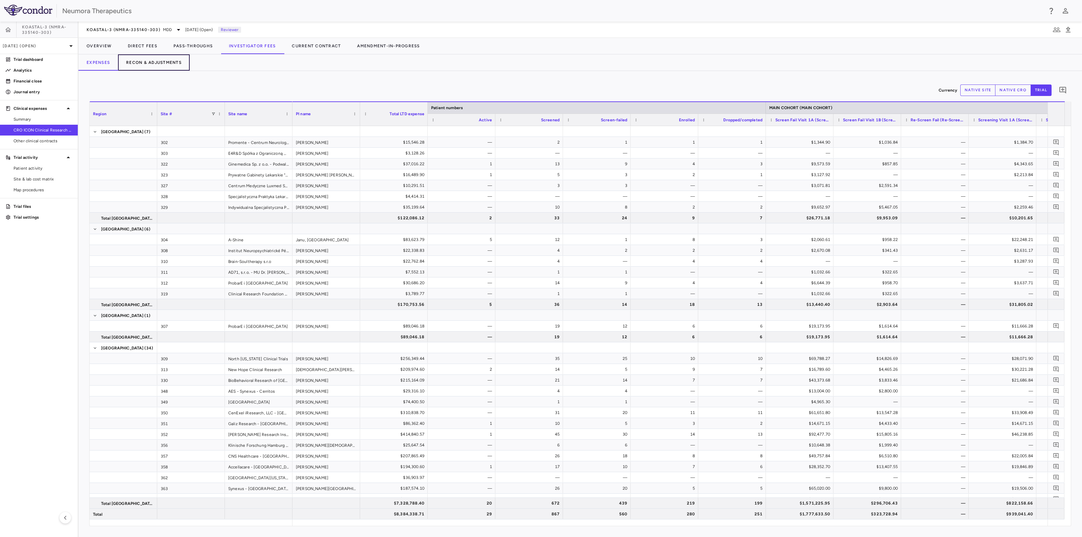
click at [147, 64] on button "Recon & Adjustments" at bounding box center [154, 62] width 72 height 16
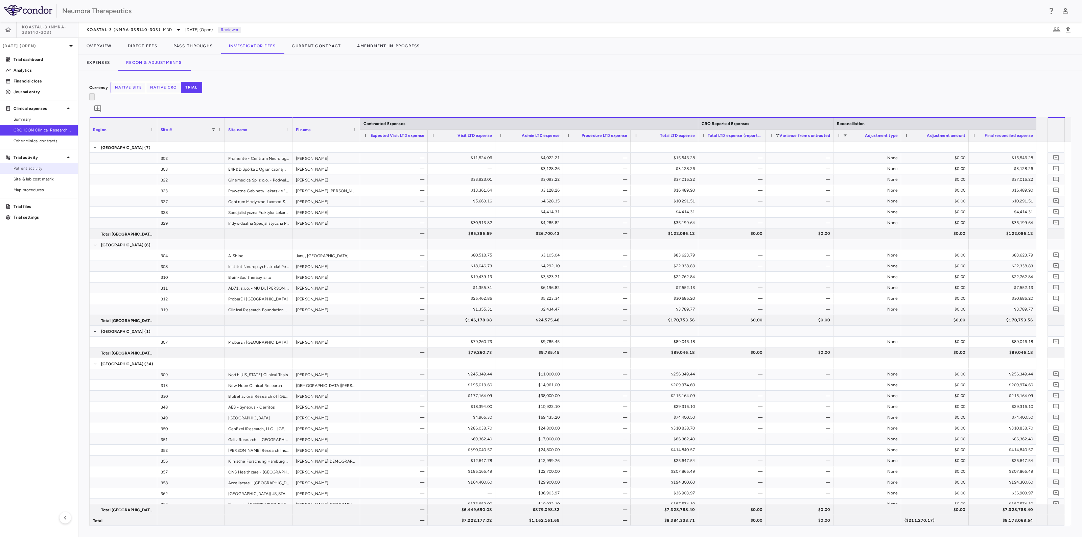
click at [31, 169] on span "Patient activity" at bounding box center [43, 168] width 59 height 6
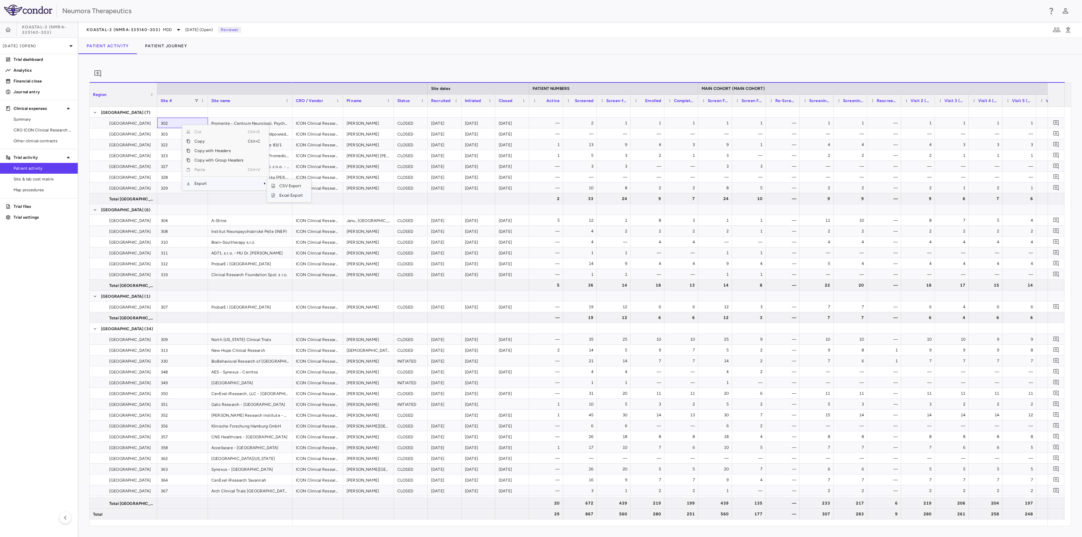
click at [292, 200] on span "Excel Export" at bounding box center [291, 195] width 32 height 9
click at [38, 44] on p "[DATE] (Open)" at bounding box center [35, 46] width 64 height 6
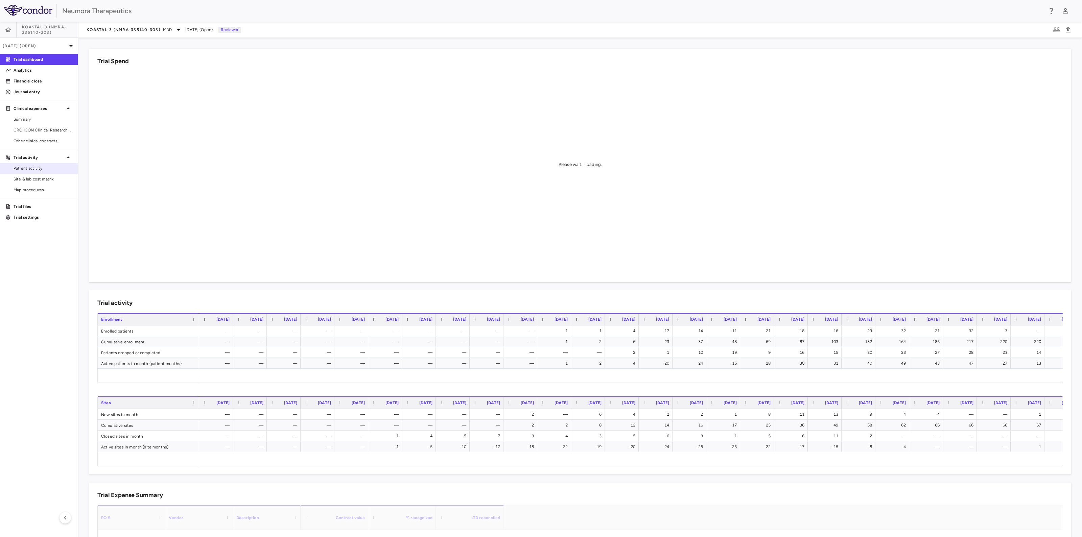
click at [26, 169] on span "Patient activity" at bounding box center [43, 168] width 59 height 6
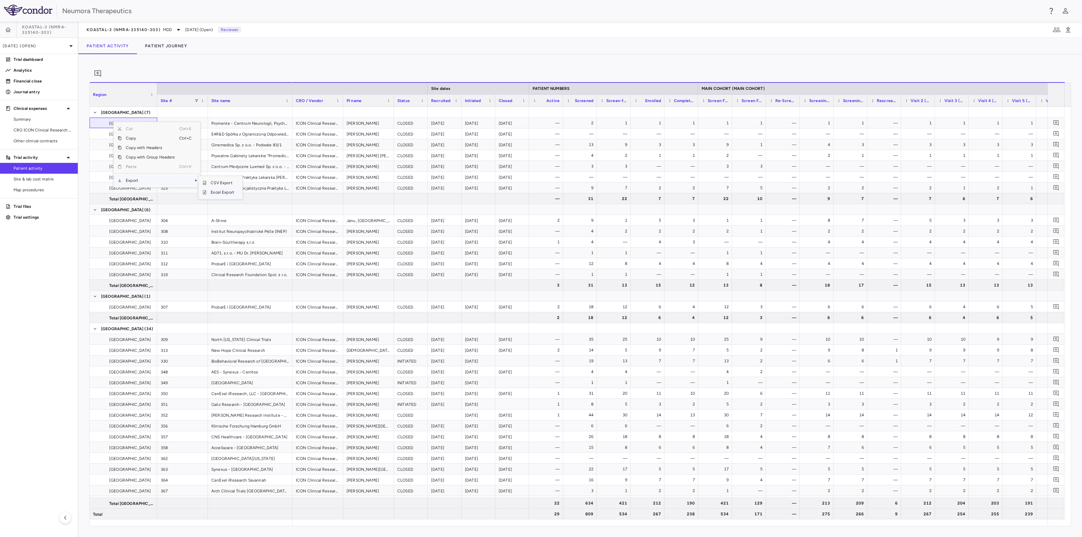
click at [218, 197] on span "Excel Export" at bounding box center [223, 192] width 32 height 9
